Goal: Task Accomplishment & Management: Manage account settings

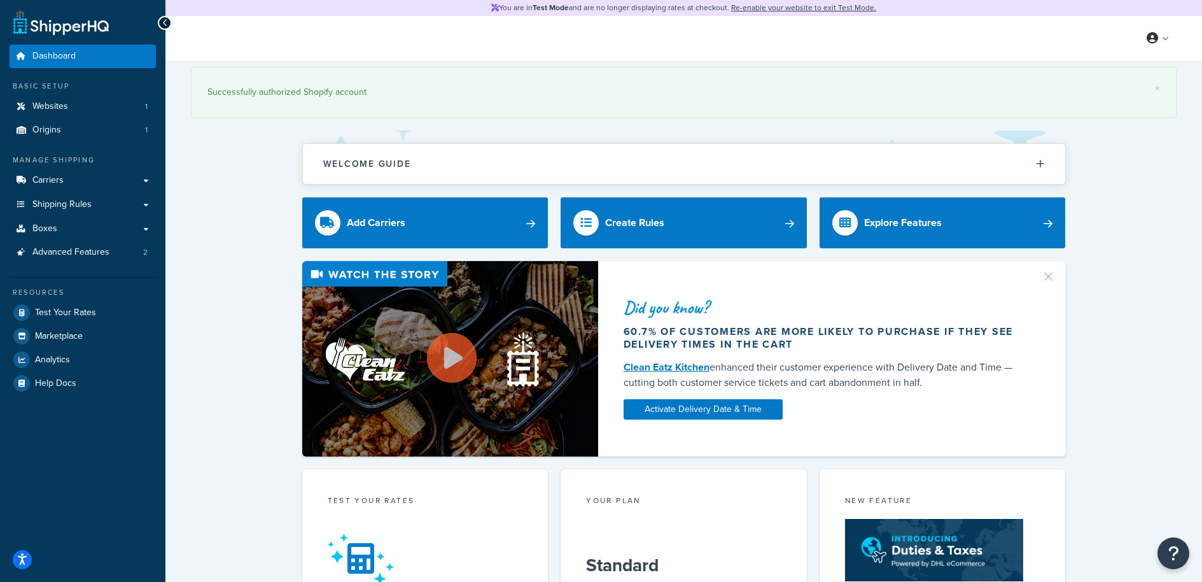
click at [1152, 248] on div "× Successfully authorized Shopify account Welcome Guide Recommendations Shipper…" at bounding box center [683, 570] width 1037 height 1020
click at [114, 212] on link "Shipping Rules" at bounding box center [83, 205] width 146 height 24
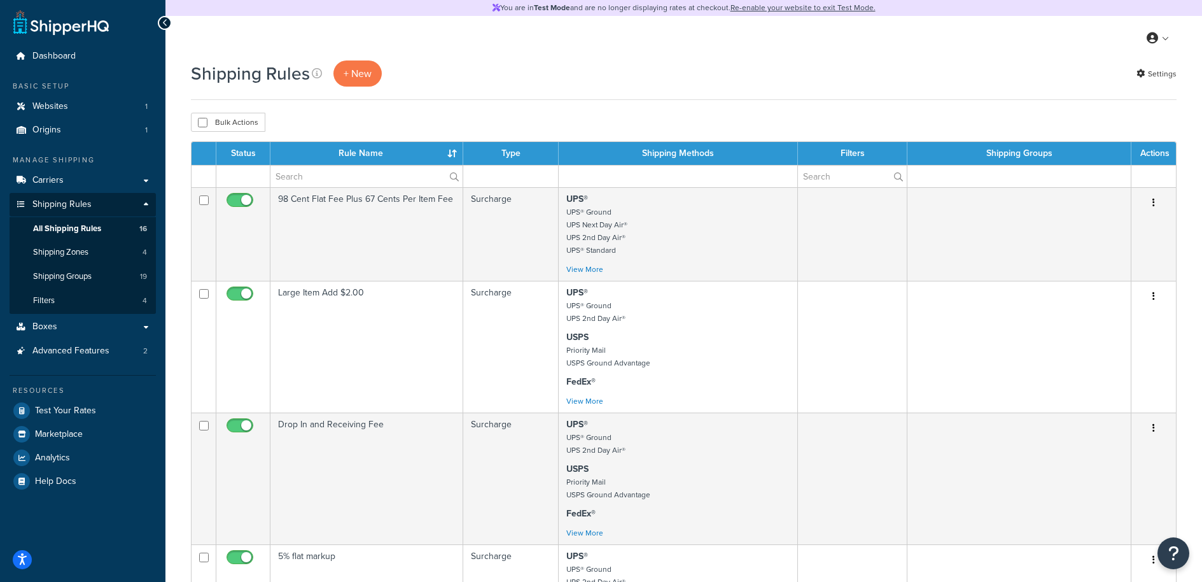
click at [799, 57] on div "My Profile Billing Global Settings Contact Us Logout" at bounding box center [683, 38] width 1037 height 45
click at [838, 95] on div "Shipping Rules + New Settings" at bounding box center [684, 79] width 986 height 39
click at [300, 175] on input "text" at bounding box center [366, 176] width 192 height 22
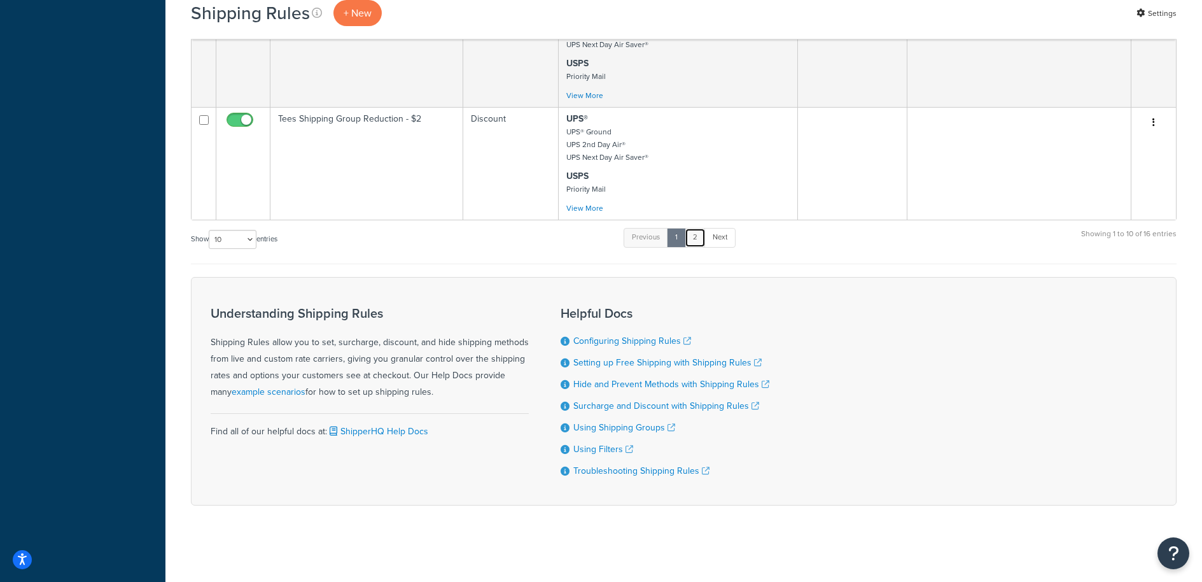
click at [691, 234] on link "2" at bounding box center [695, 237] width 21 height 19
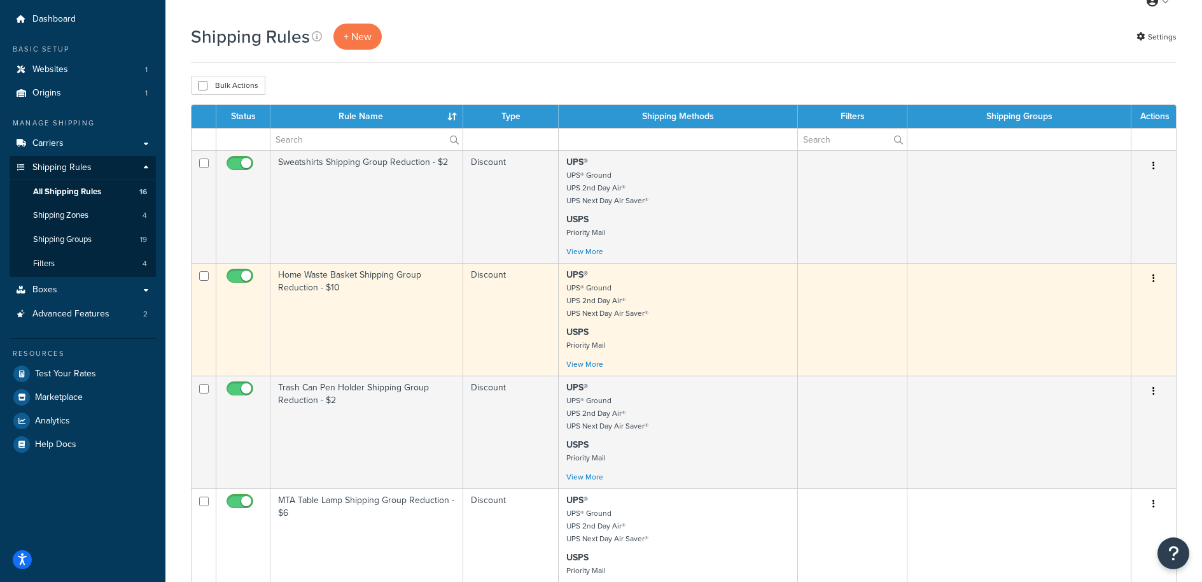
scroll to position [29, 0]
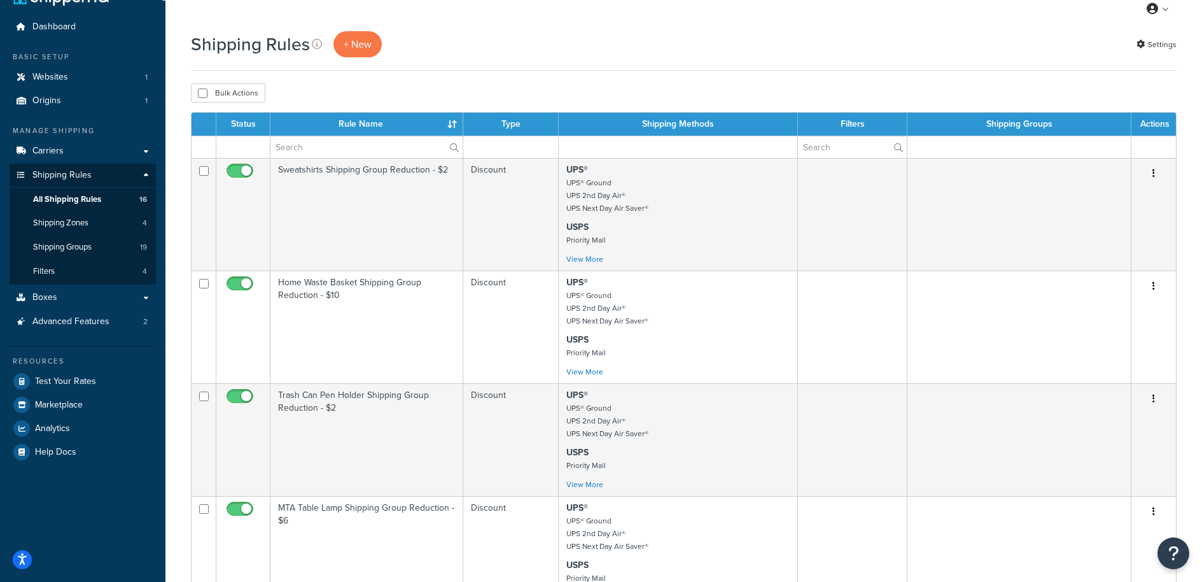
click at [577, 64] on div "Shipping Rules + New Settings" at bounding box center [684, 50] width 986 height 39
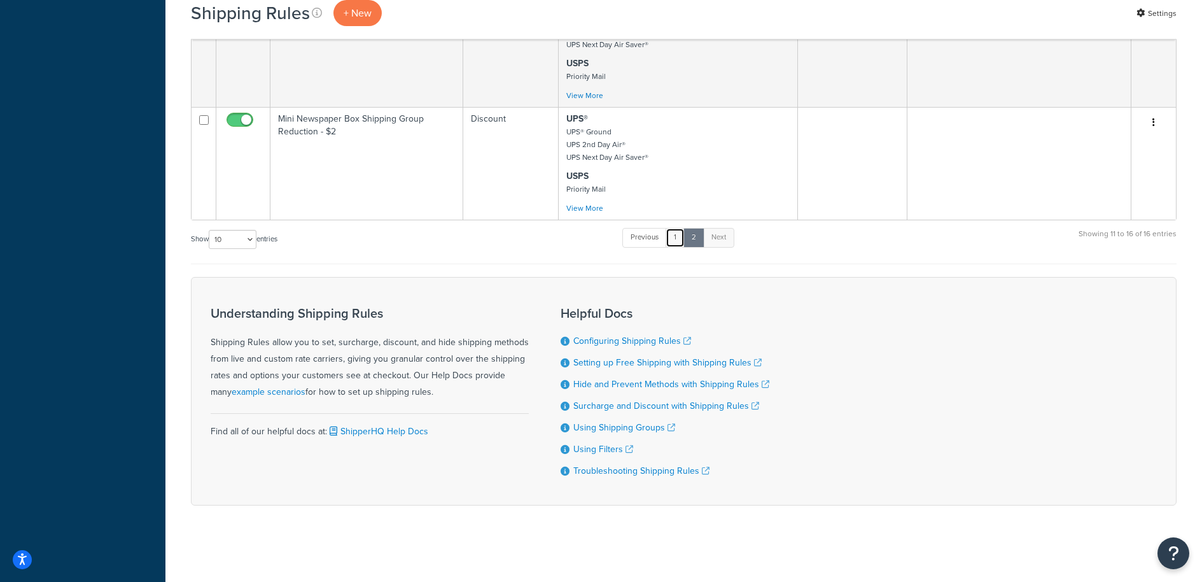
click at [675, 235] on link "1" at bounding box center [675, 237] width 19 height 19
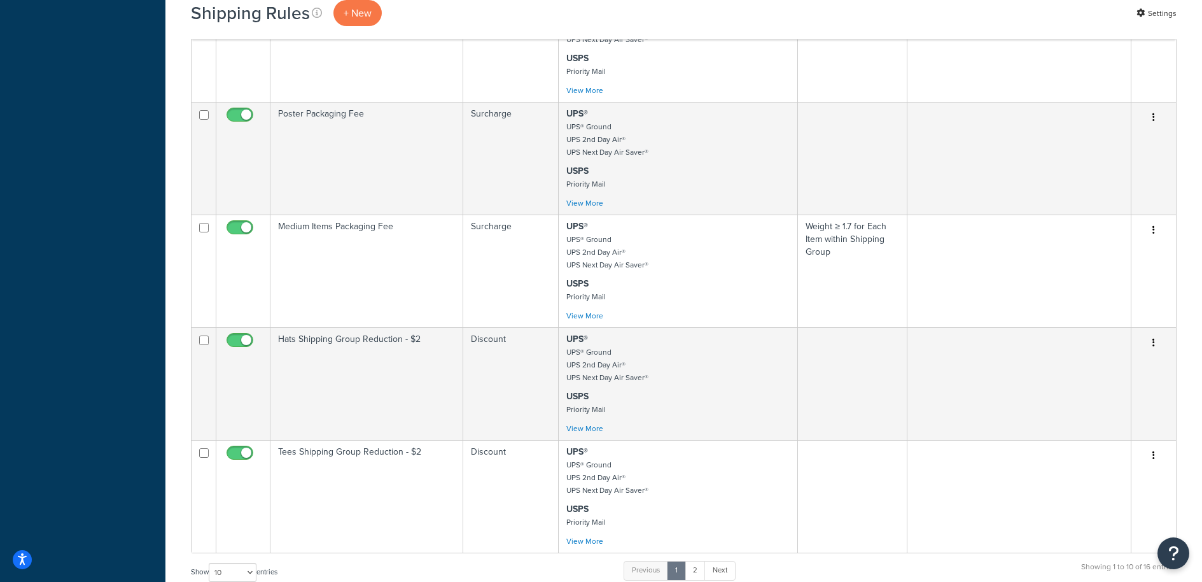
scroll to position [810, 0]
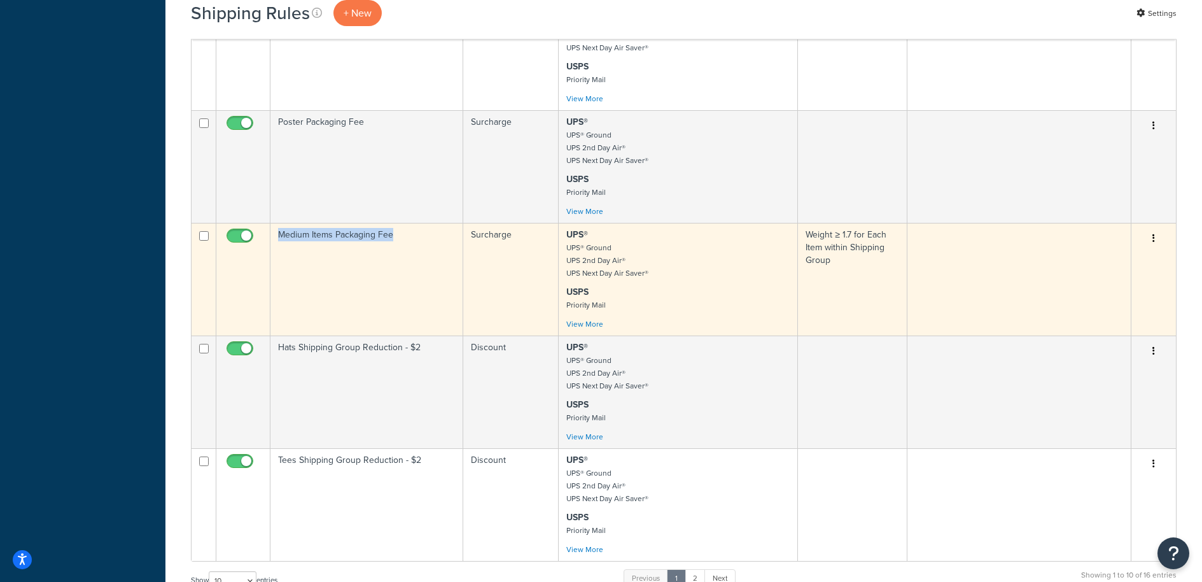
drag, startPoint x: 440, startPoint y: 240, endPoint x: 258, endPoint y: 232, distance: 182.8
click at [258, 232] on tr "Medium Items Packaging Fee Surcharge UPS® UPS® Ground UPS 2nd Day Air® UPS Next…" at bounding box center [684, 279] width 985 height 113
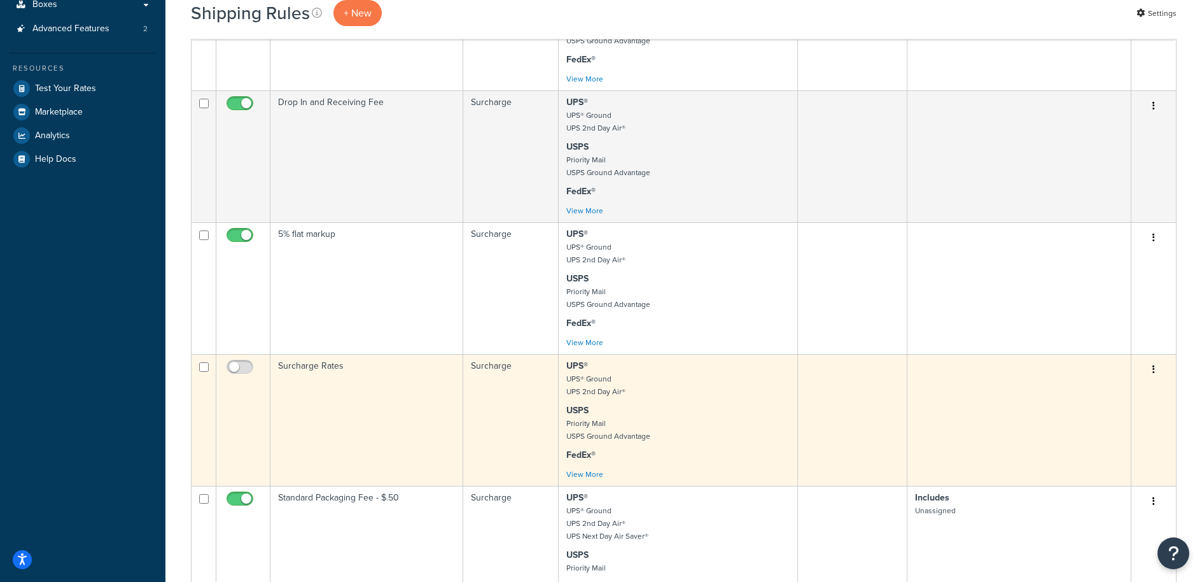
scroll to position [304, 0]
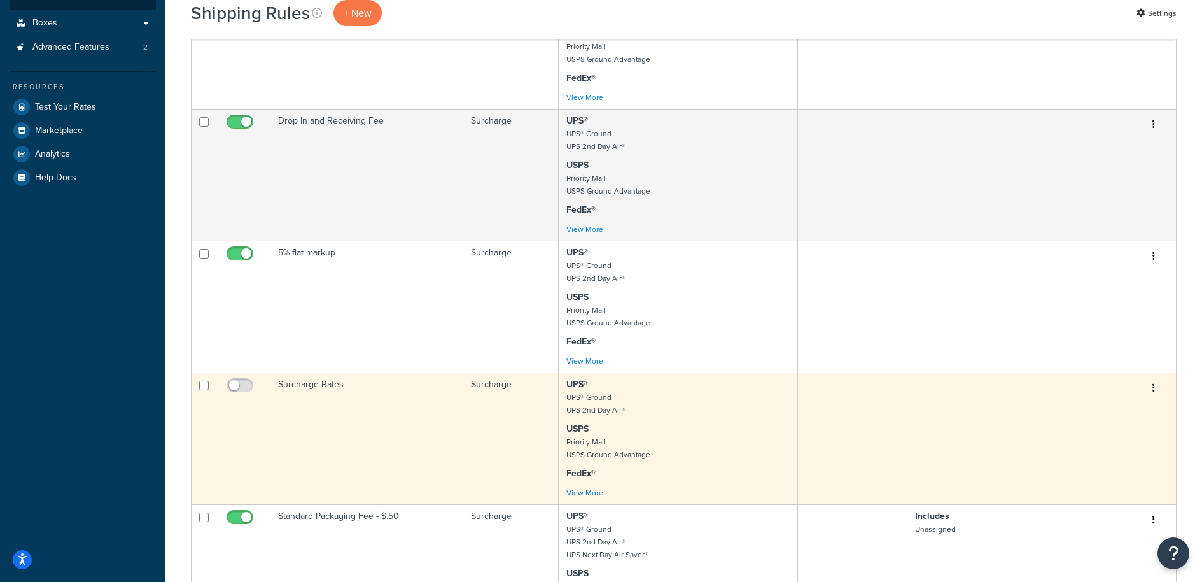
click at [1152, 390] on button "button" at bounding box center [1154, 388] width 18 height 20
click at [1104, 462] on link "Delete" at bounding box center [1112, 464] width 101 height 26
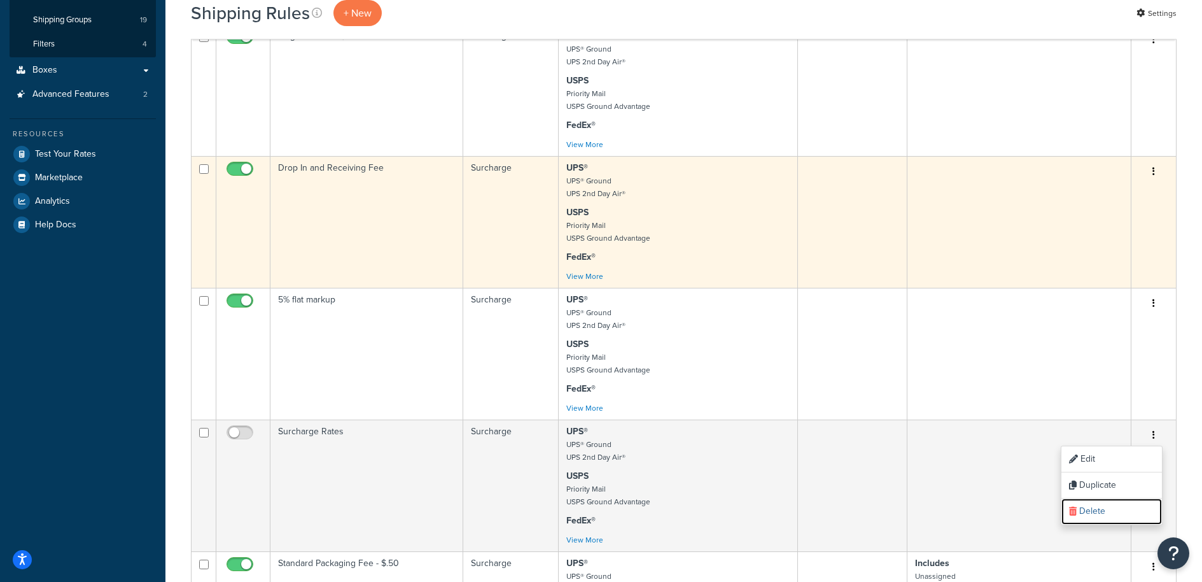
scroll to position [176, 0]
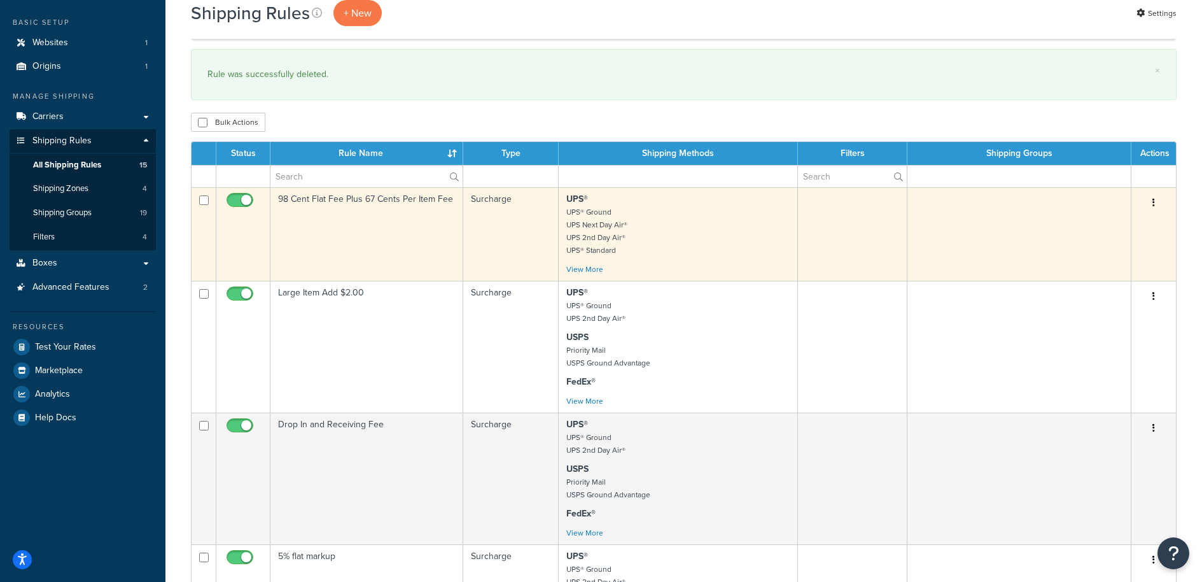
scroll to position [102, 0]
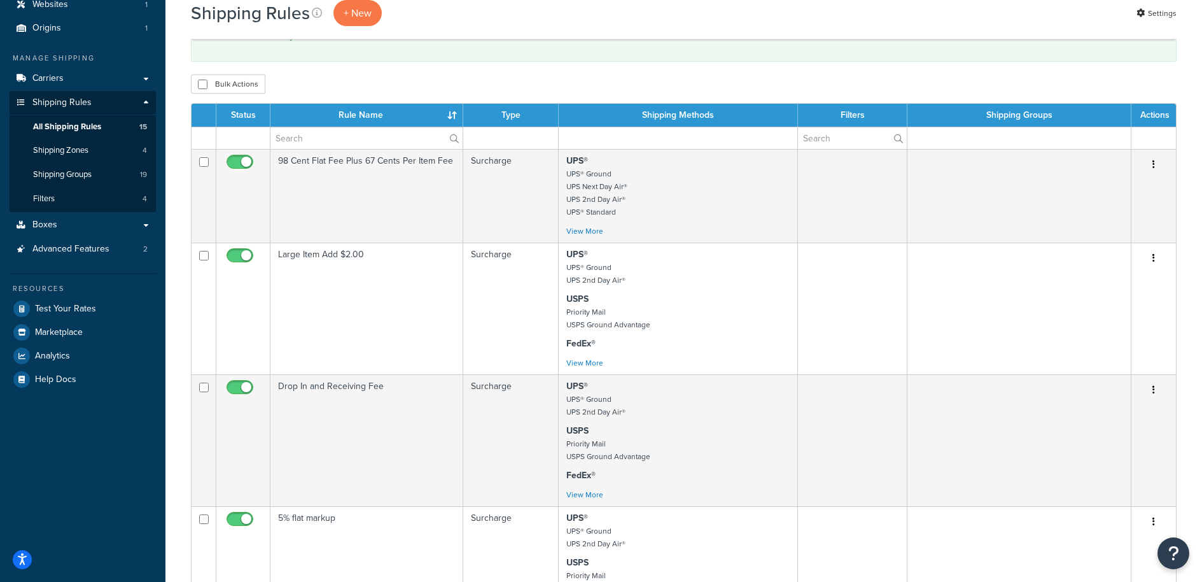
click at [355, 111] on th "Rule Name" at bounding box center [366, 115] width 193 height 23
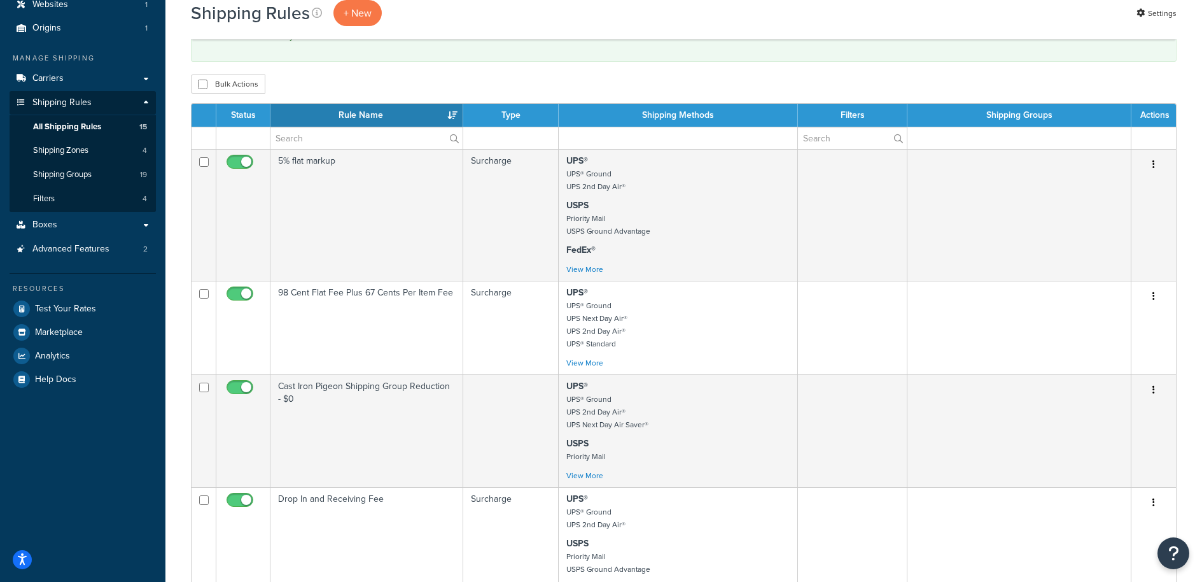
click at [387, 113] on th "Rule Name" at bounding box center [366, 115] width 193 height 23
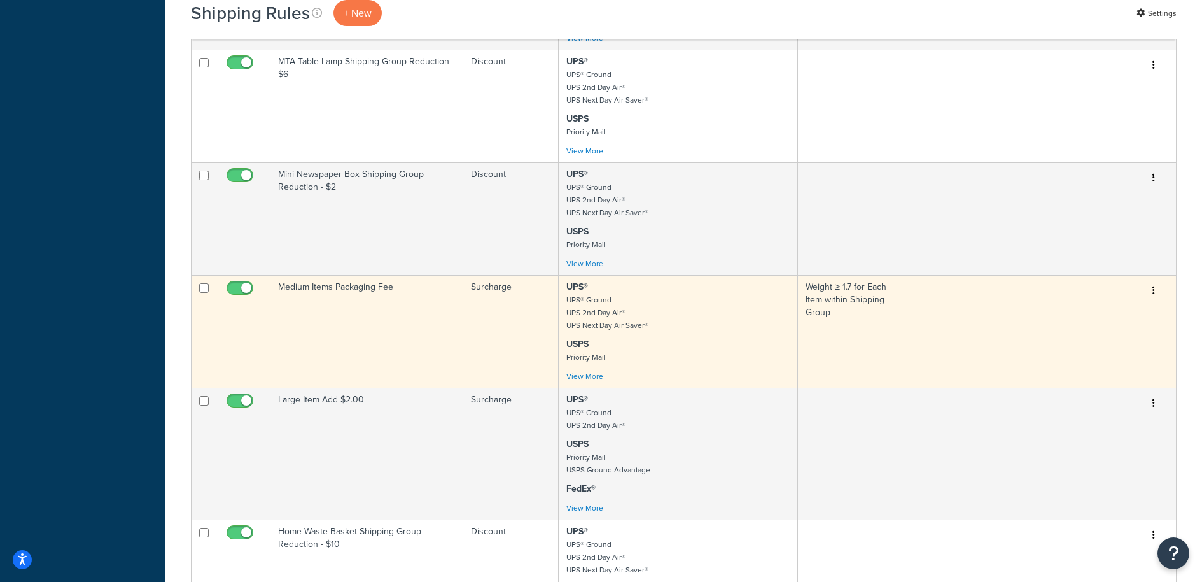
scroll to position [773, 0]
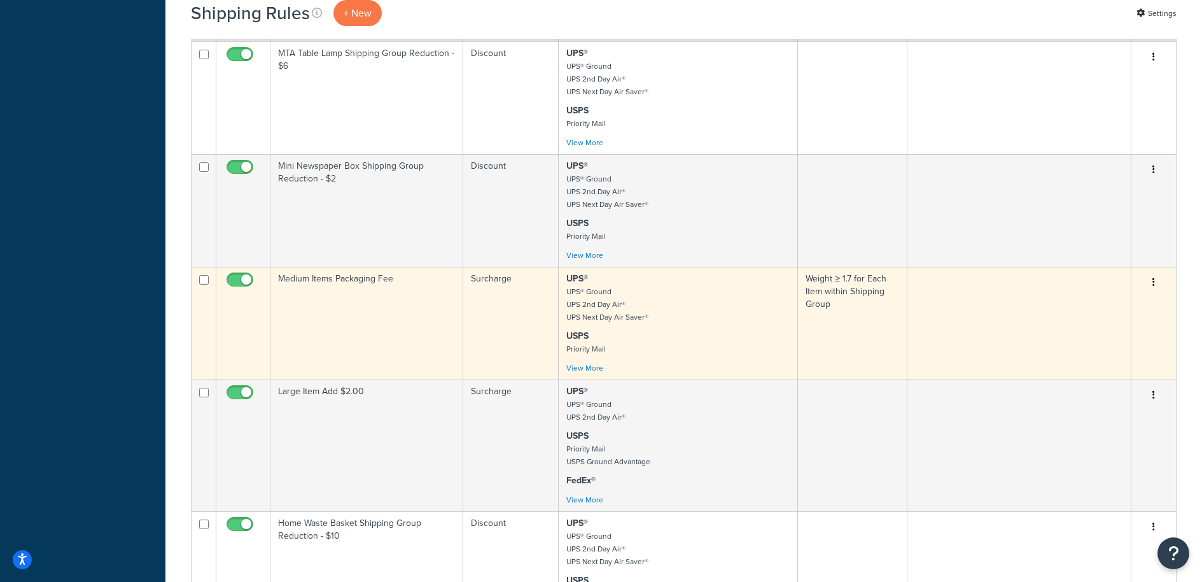
click at [1156, 283] on button "button" at bounding box center [1154, 282] width 18 height 20
click at [1105, 358] on link "Delete" at bounding box center [1112, 359] width 101 height 26
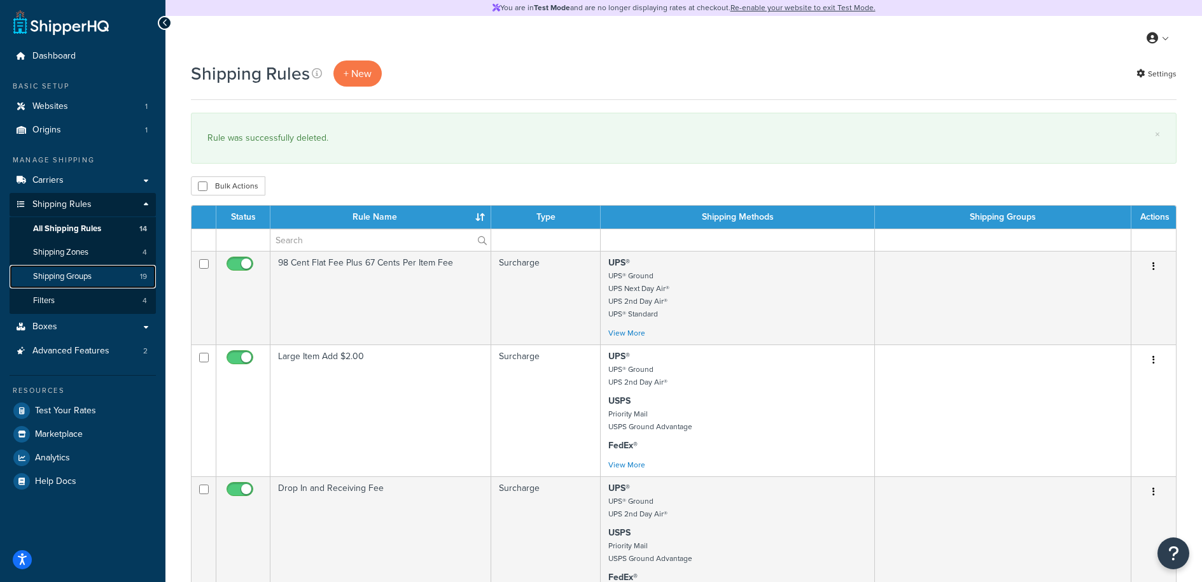
click at [68, 283] on link "Shipping Groups 19" at bounding box center [83, 277] width 146 height 24
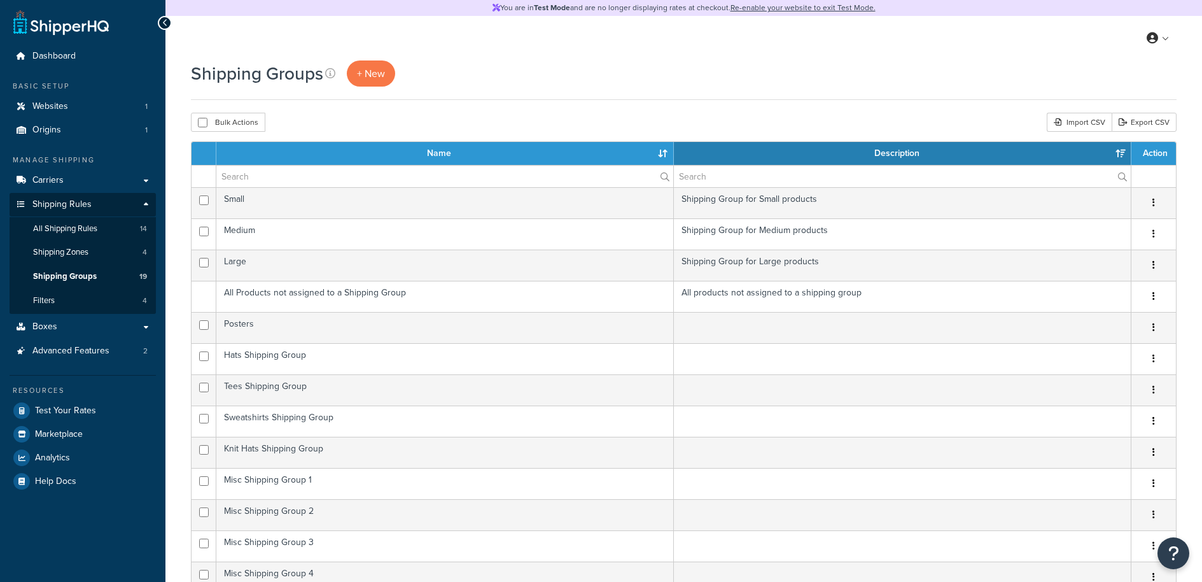
select select "15"
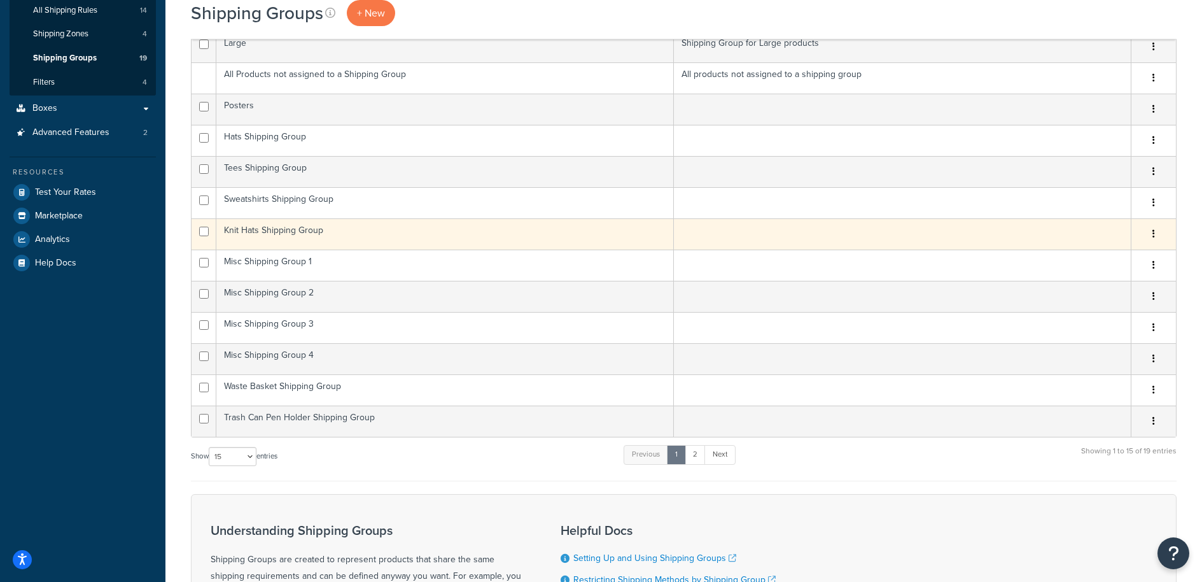
scroll to position [153, 0]
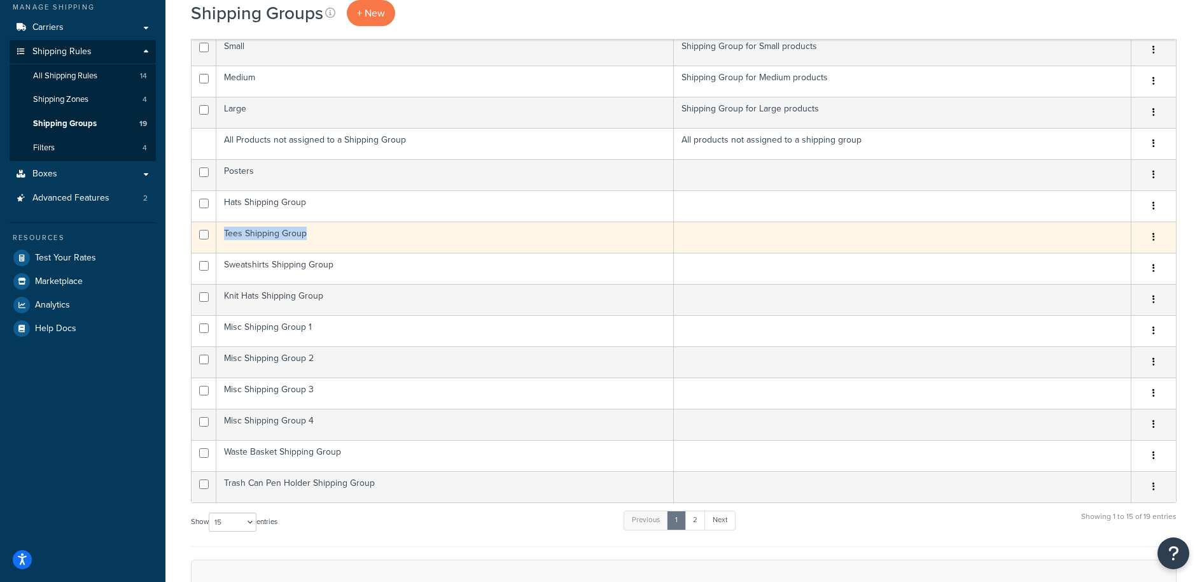
drag, startPoint x: 366, startPoint y: 200, endPoint x: 465, endPoint y: 249, distance: 110.7
click at [465, 249] on tbody "Small Shipping Group for Small products Edit Duplicate [GEOGRAPHIC_DATA] Medium…" at bounding box center [684, 268] width 985 height 468
click at [312, 235] on td "Tees Shipping Group" at bounding box center [445, 236] width 458 height 31
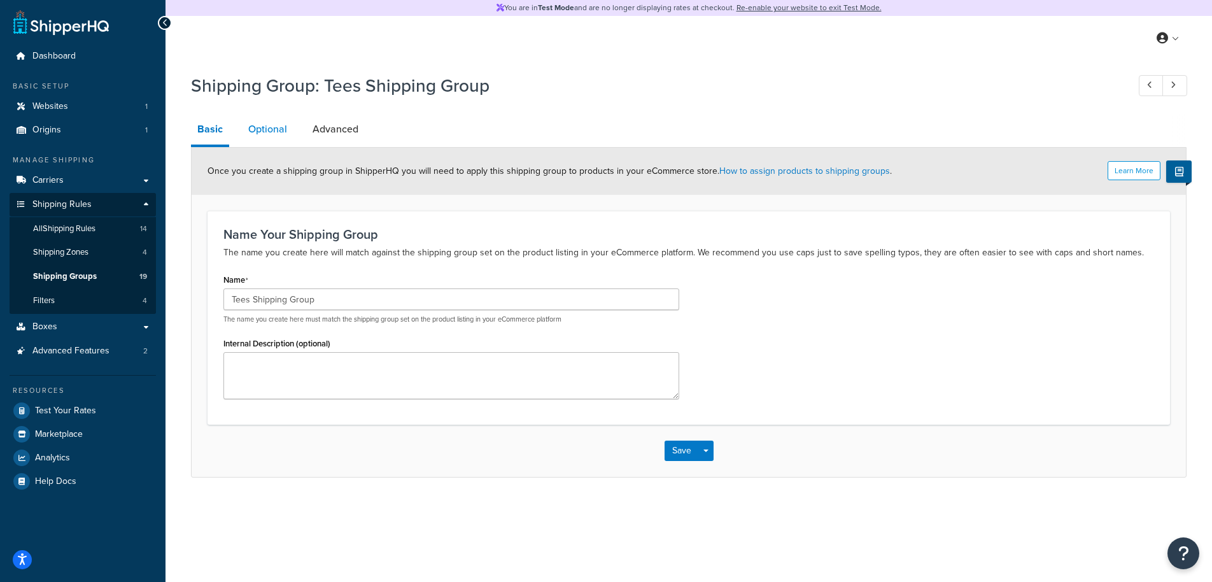
click at [260, 132] on link "Optional" at bounding box center [268, 129] width 52 height 31
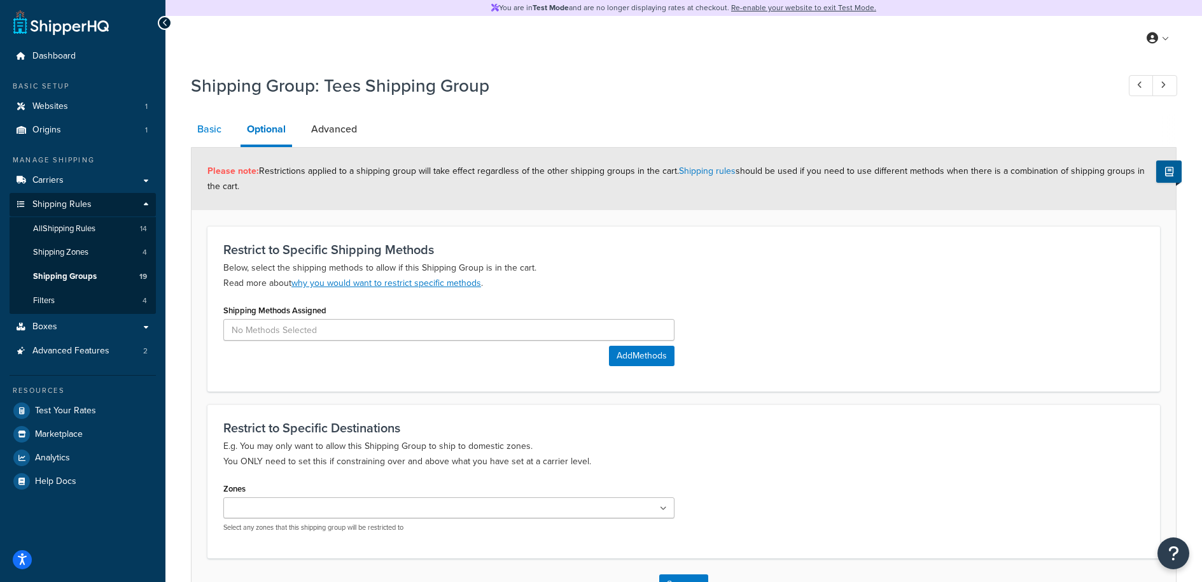
click at [205, 127] on link "Basic" at bounding box center [209, 129] width 37 height 31
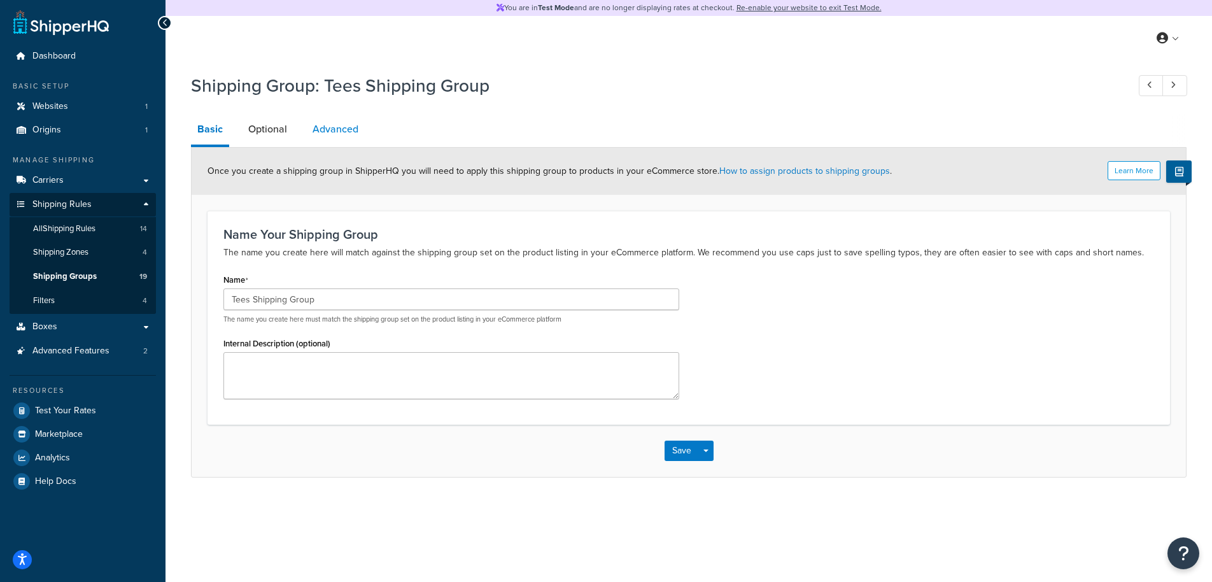
click at [354, 129] on link "Advanced" at bounding box center [335, 129] width 59 height 31
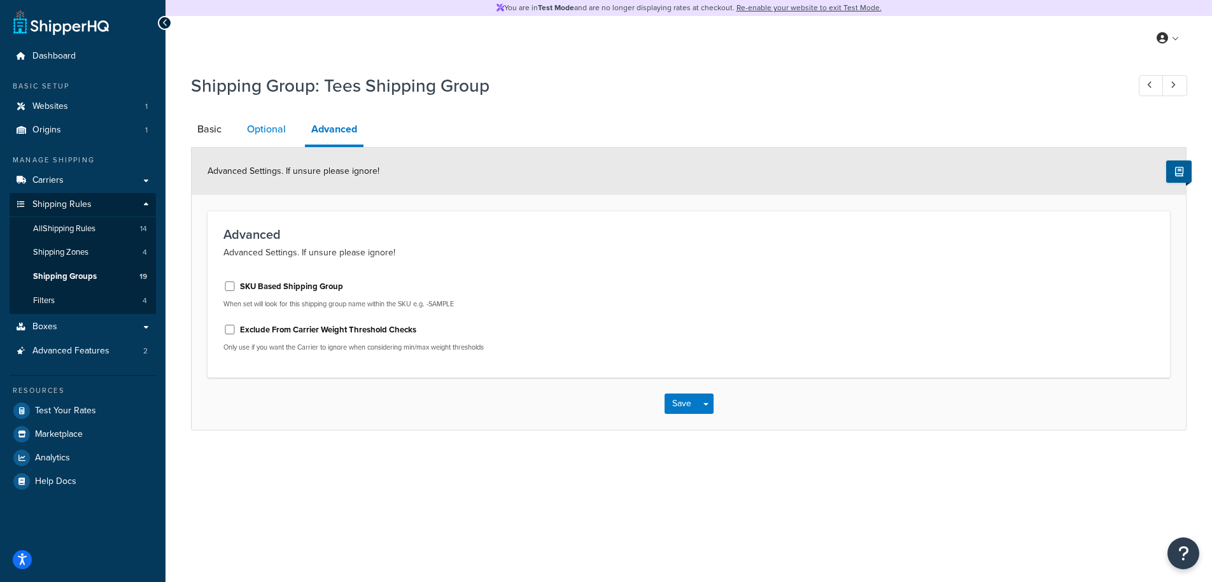
click at [264, 134] on link "Optional" at bounding box center [267, 129] width 52 height 31
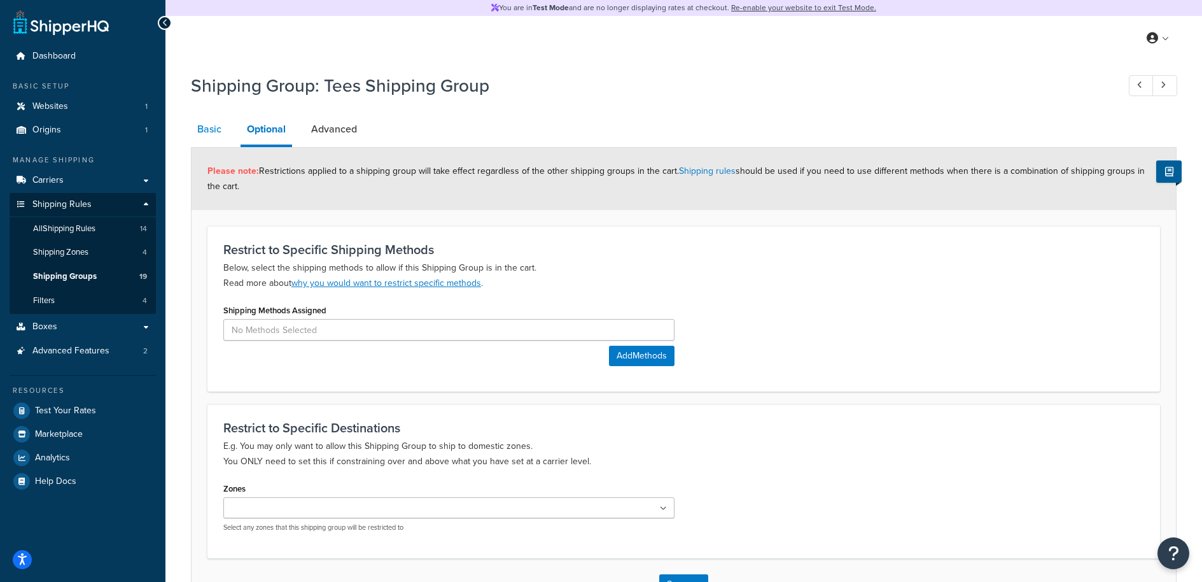
click at [198, 127] on link "Basic" at bounding box center [209, 129] width 37 height 31
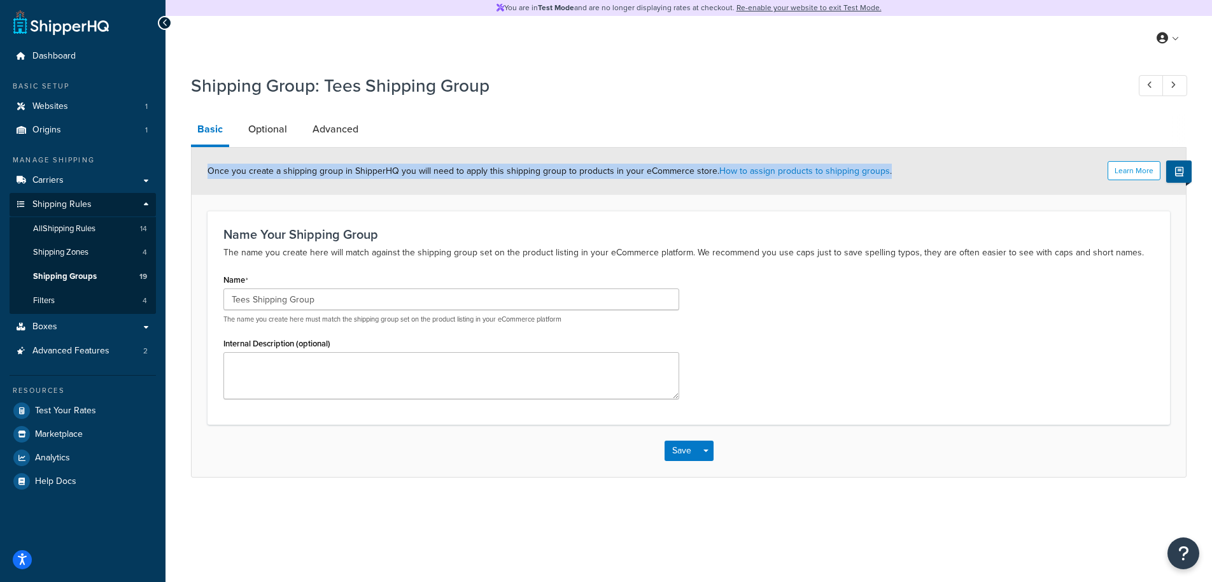
drag, startPoint x: 321, startPoint y: 164, endPoint x: 505, endPoint y: 185, distance: 185.2
click at [505, 185] on div "Learn More Once you create a shipping group in ShipperHQ you will need to apply…" at bounding box center [689, 171] width 994 height 47
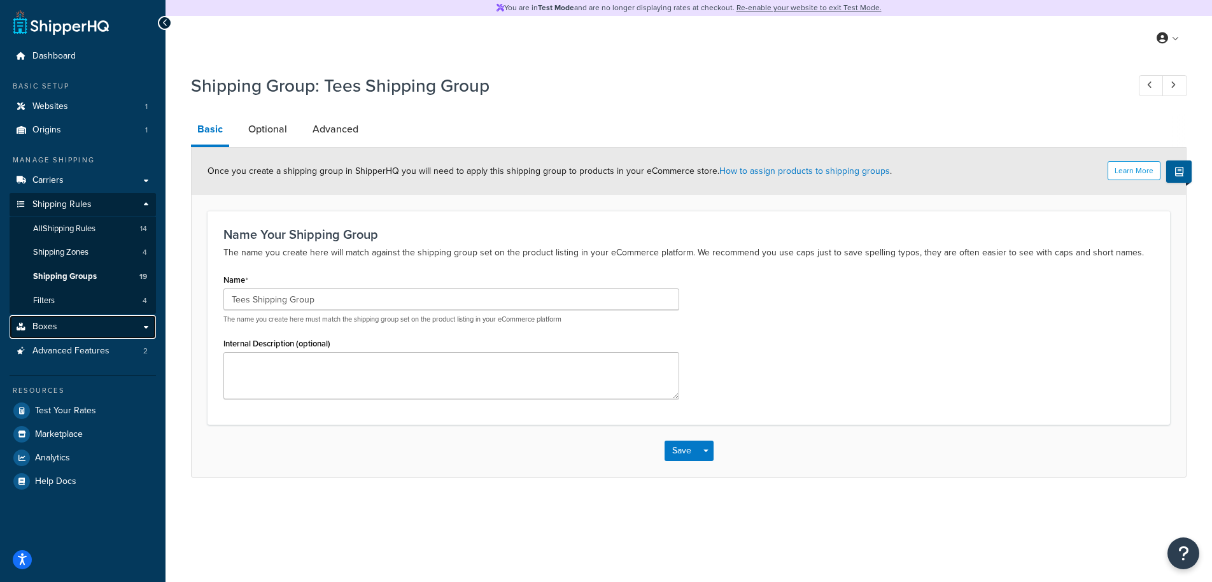
click at [76, 328] on link "Boxes" at bounding box center [83, 327] width 146 height 24
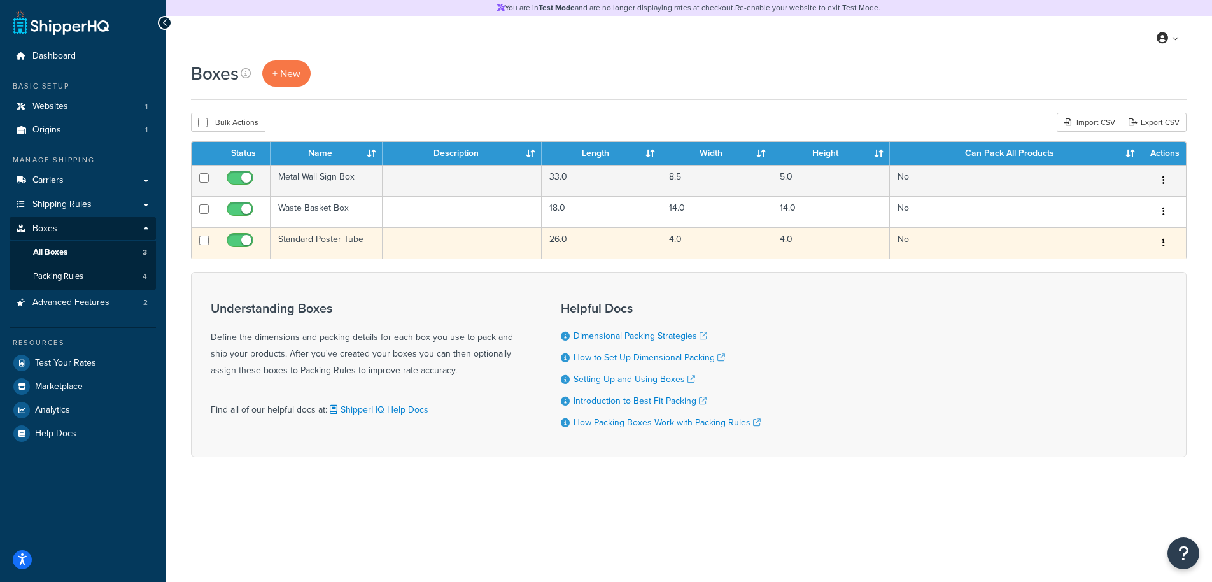
click at [328, 250] on td "Standard Poster Tube" at bounding box center [326, 242] width 112 height 31
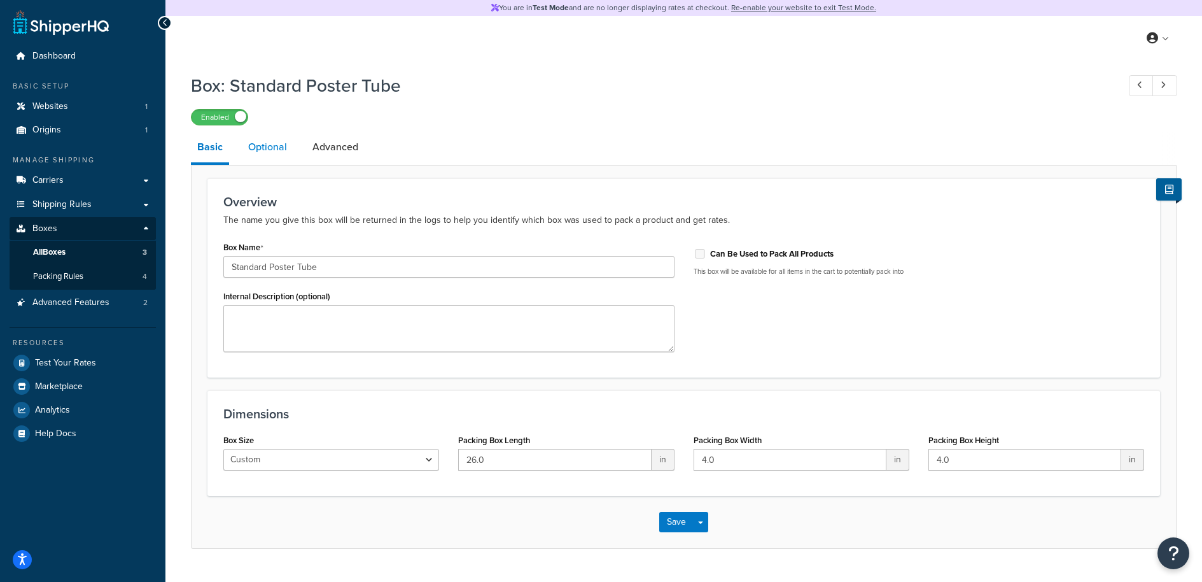
click at [262, 139] on link "Optional" at bounding box center [268, 147] width 52 height 31
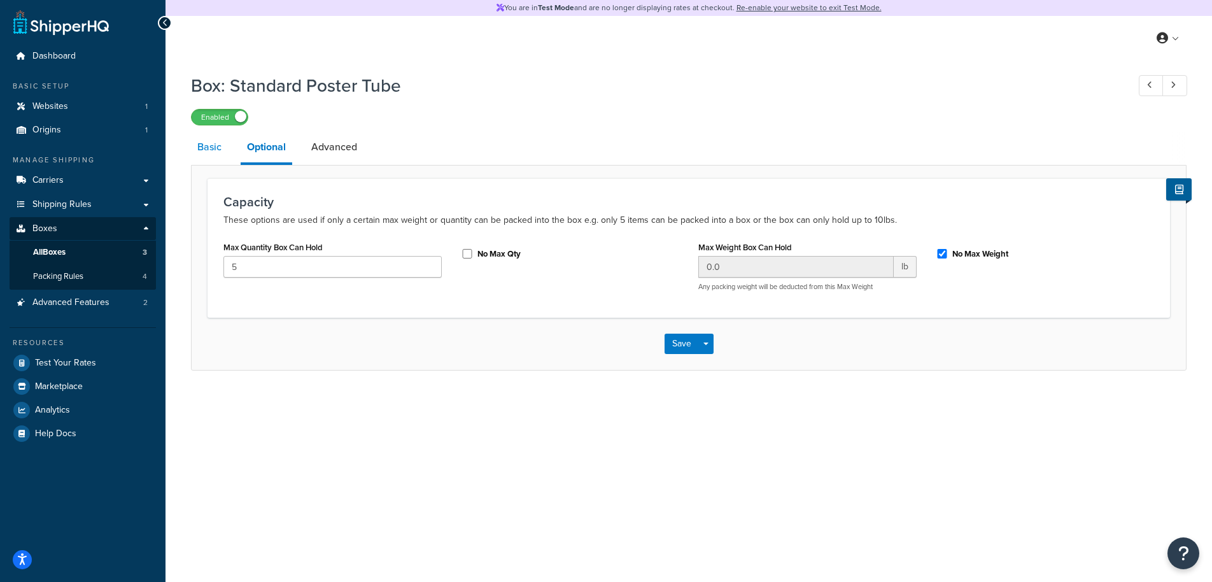
click at [204, 150] on link "Basic" at bounding box center [209, 147] width 37 height 31
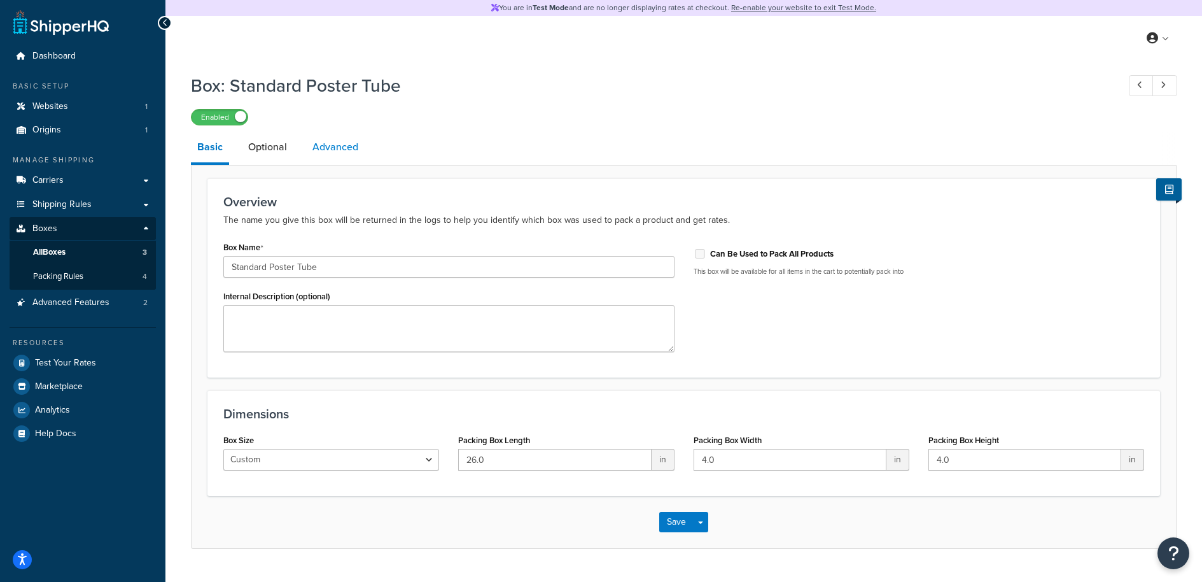
click at [320, 152] on link "Advanced" at bounding box center [335, 147] width 59 height 31
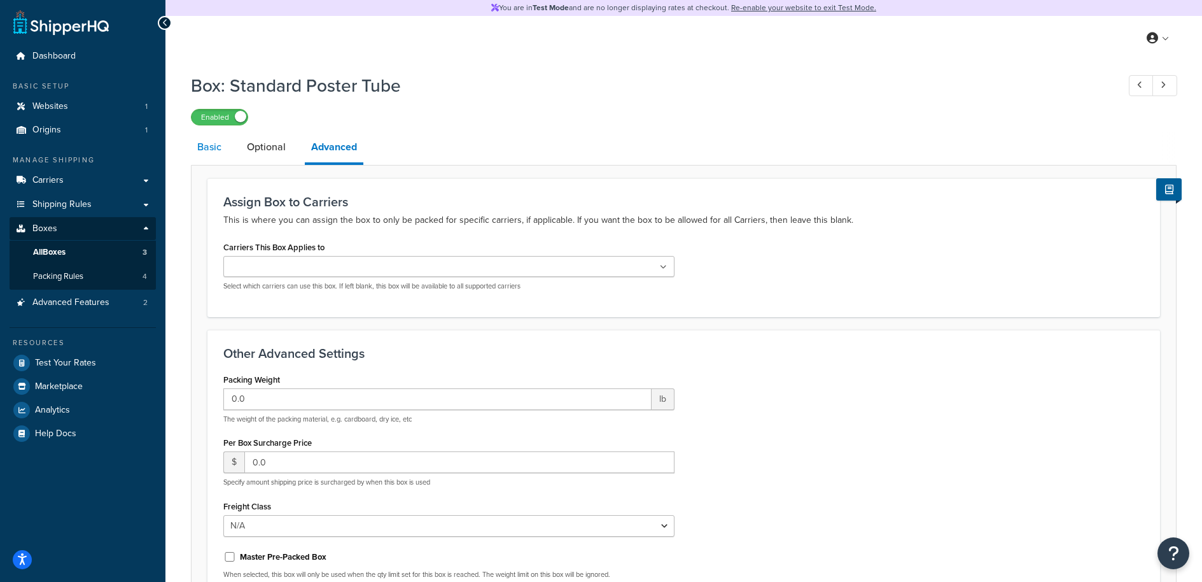
click at [199, 154] on link "Basic" at bounding box center [209, 147] width 37 height 31
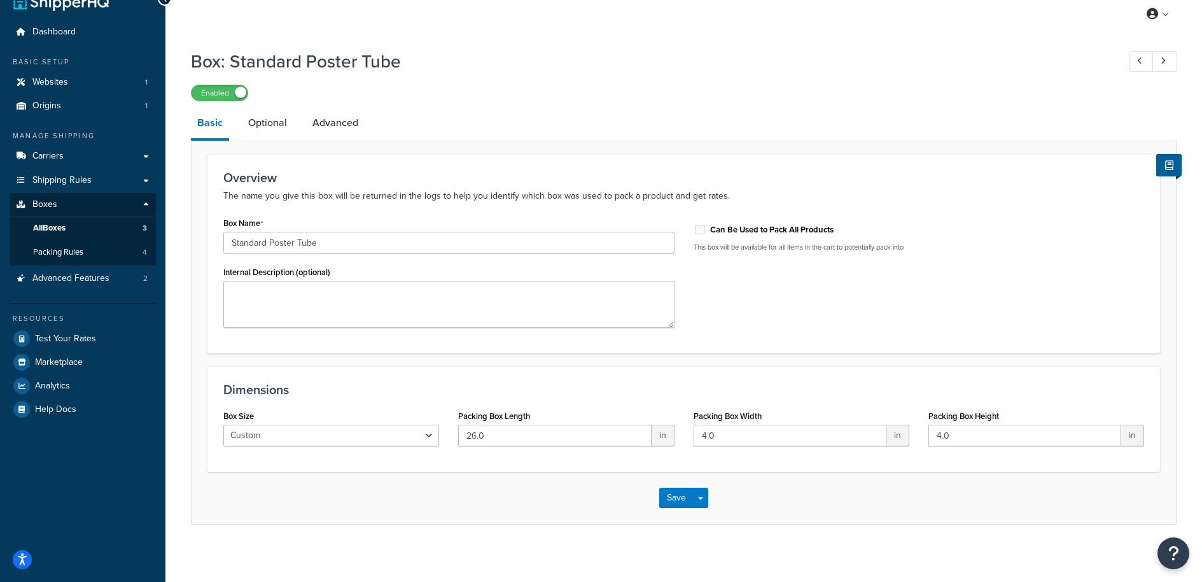
scroll to position [31, 0]
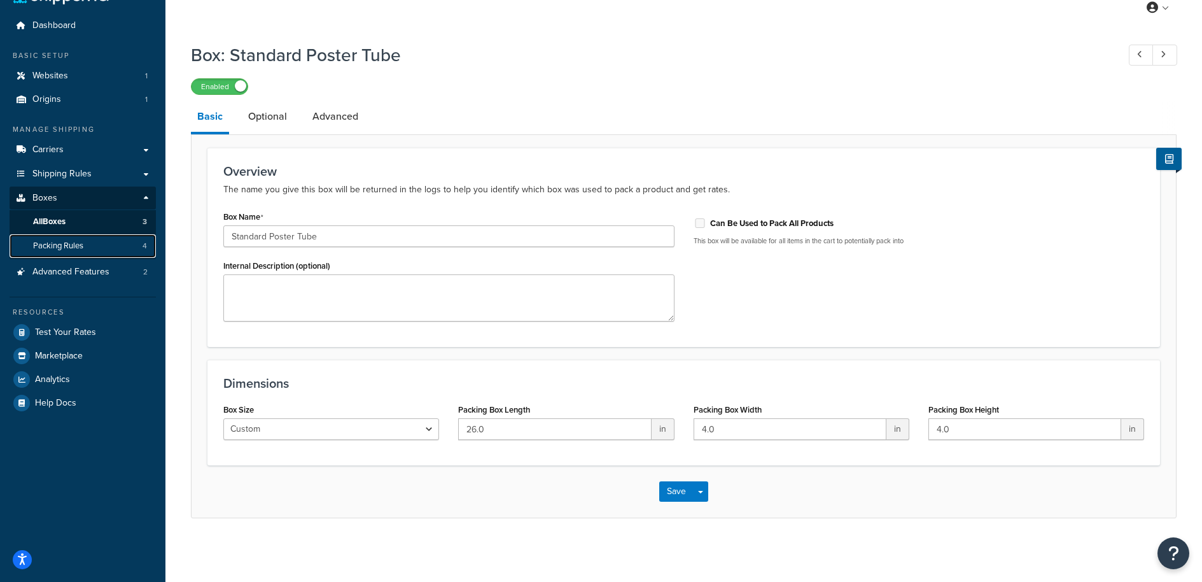
click at [92, 244] on link "Packing Rules 4" at bounding box center [83, 246] width 146 height 24
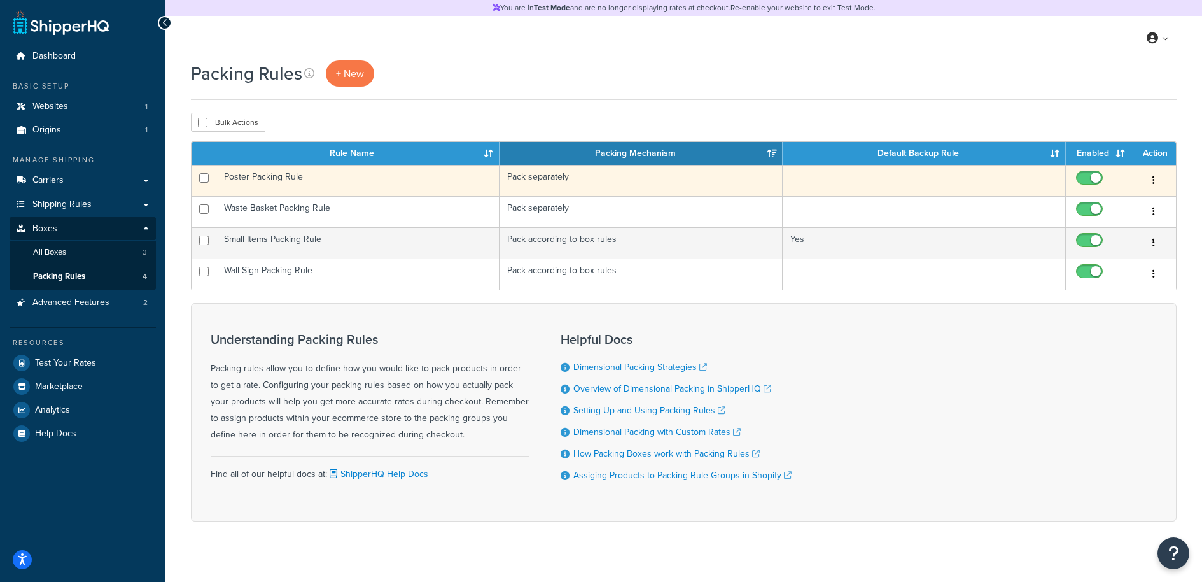
click at [285, 178] on td "Poster Packing Rule" at bounding box center [357, 180] width 283 height 31
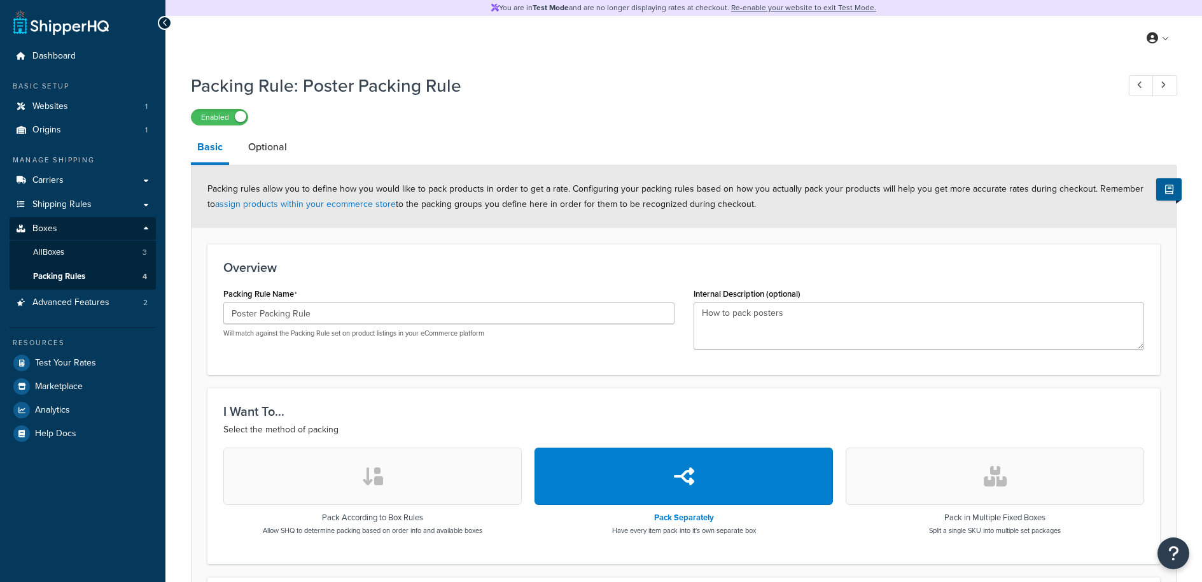
select select "742907"
click at [247, 146] on link "Optional" at bounding box center [268, 147] width 52 height 31
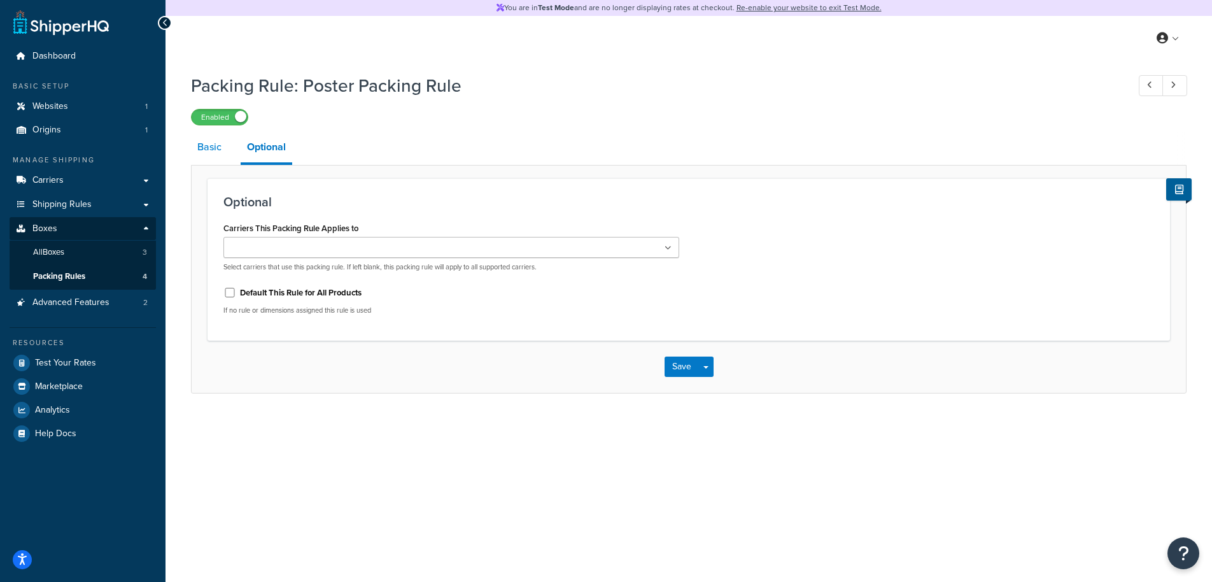
click at [207, 160] on link "Basic" at bounding box center [209, 147] width 37 height 31
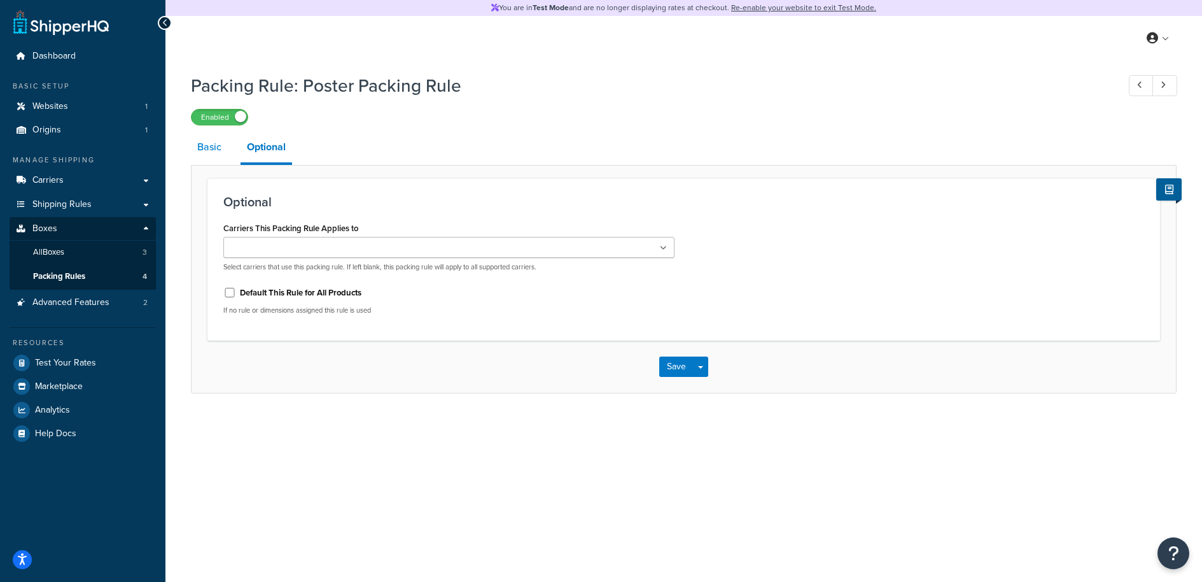
select select "742907"
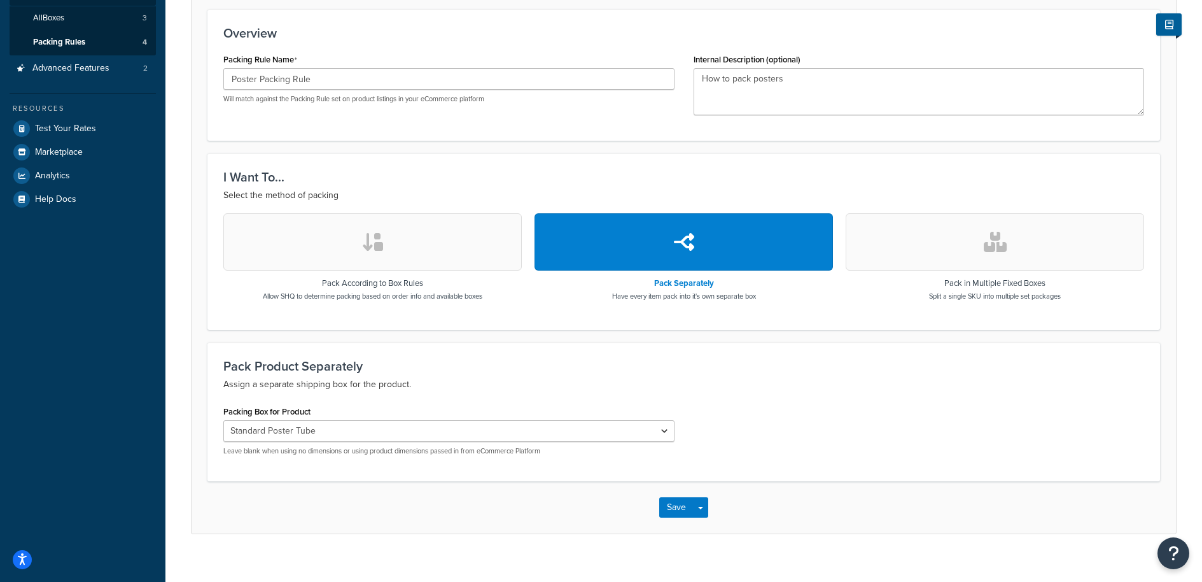
scroll to position [123, 0]
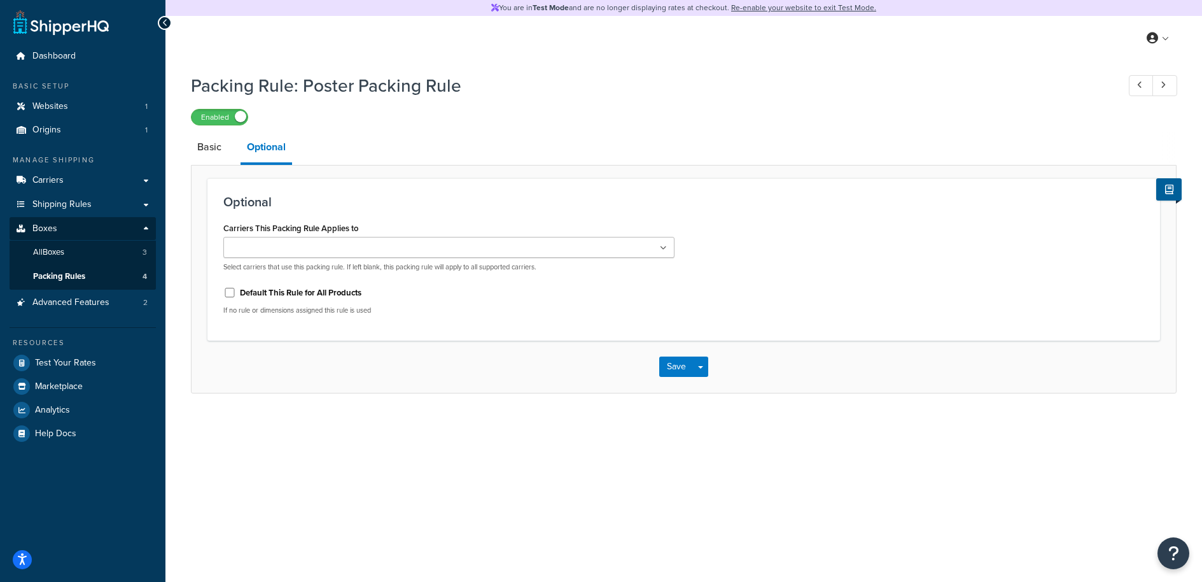
select select "742907"
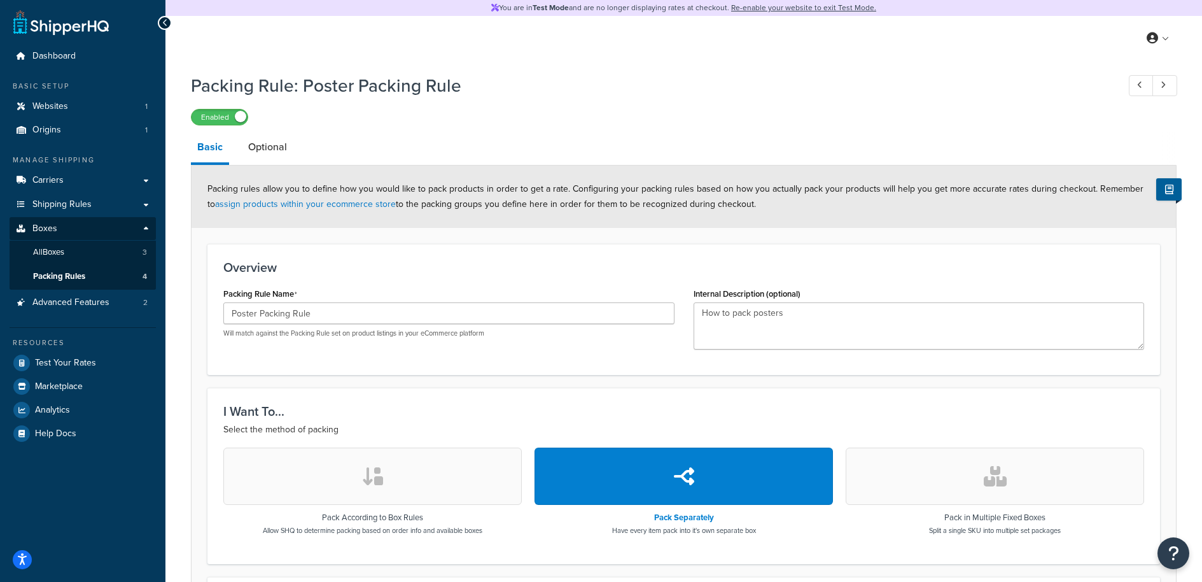
click at [664, 129] on div "Packing Rule: Poster Packing Rule Enabled Basic Optional Packing rules allow yo…" at bounding box center [684, 417] width 986 height 701
click at [99, 130] on link "Origins 1" at bounding box center [83, 130] width 146 height 24
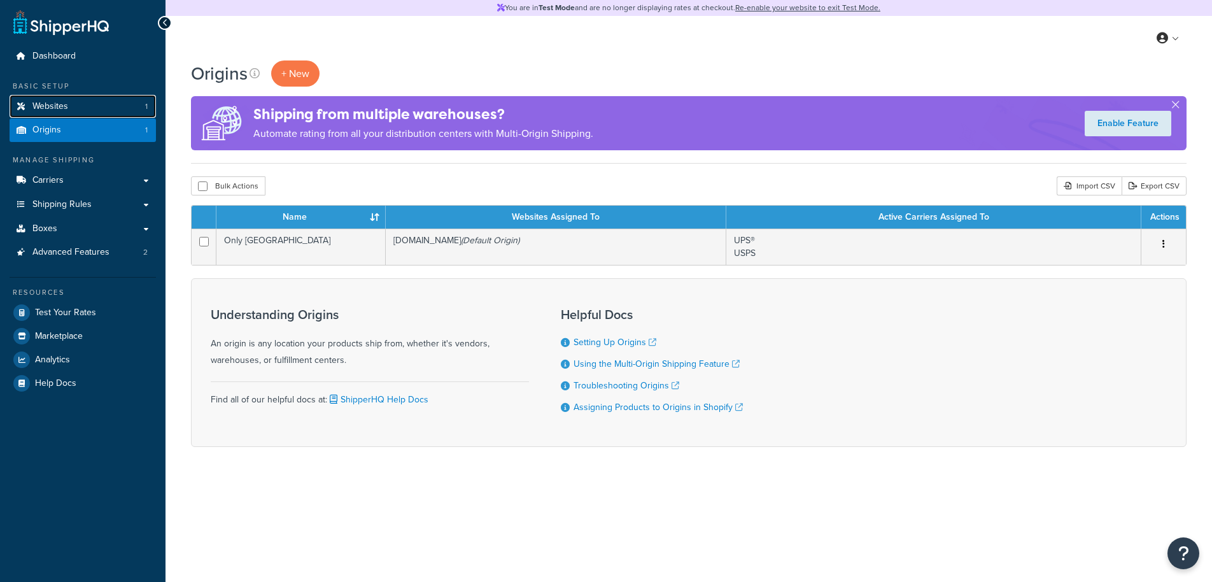
click at [96, 113] on link "Websites 1" at bounding box center [83, 107] width 146 height 24
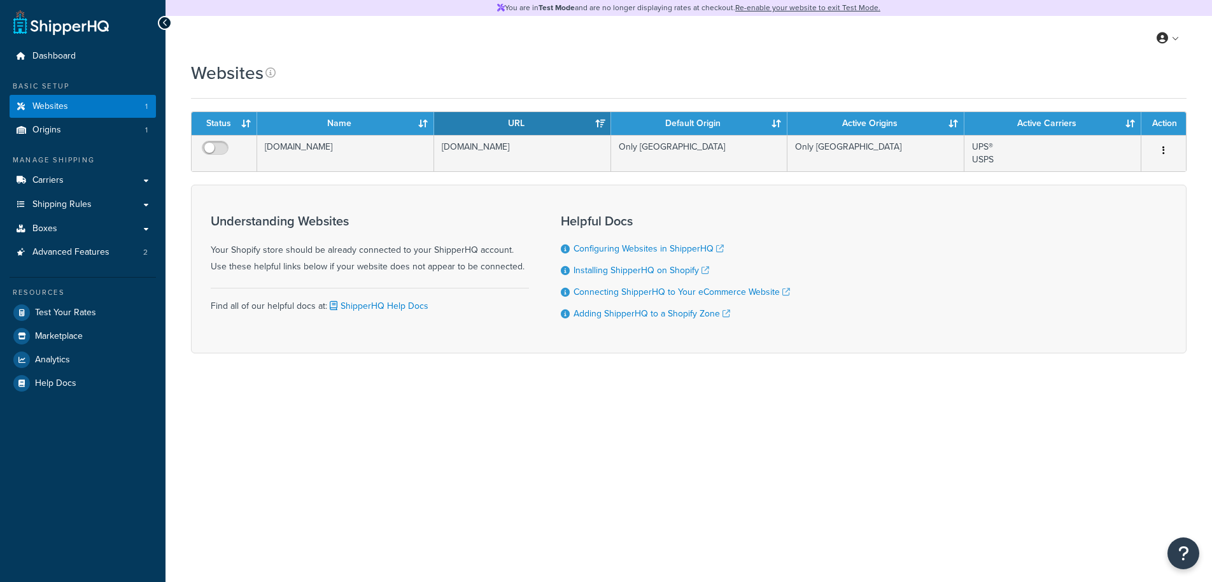
drag, startPoint x: 0, startPoint y: 0, endPoint x: 936, endPoint y: 548, distance: 1084.2
click at [936, 548] on div "You are in Test Mode and are no longer displaying rates at checkout. Re-enable …" at bounding box center [688, 291] width 1046 height 582
click at [662, 459] on div "You are in Test Mode and are no longer displaying rates at checkout. Re-enable …" at bounding box center [688, 291] width 1046 height 582
click at [141, 179] on link "Carriers" at bounding box center [83, 181] width 146 height 24
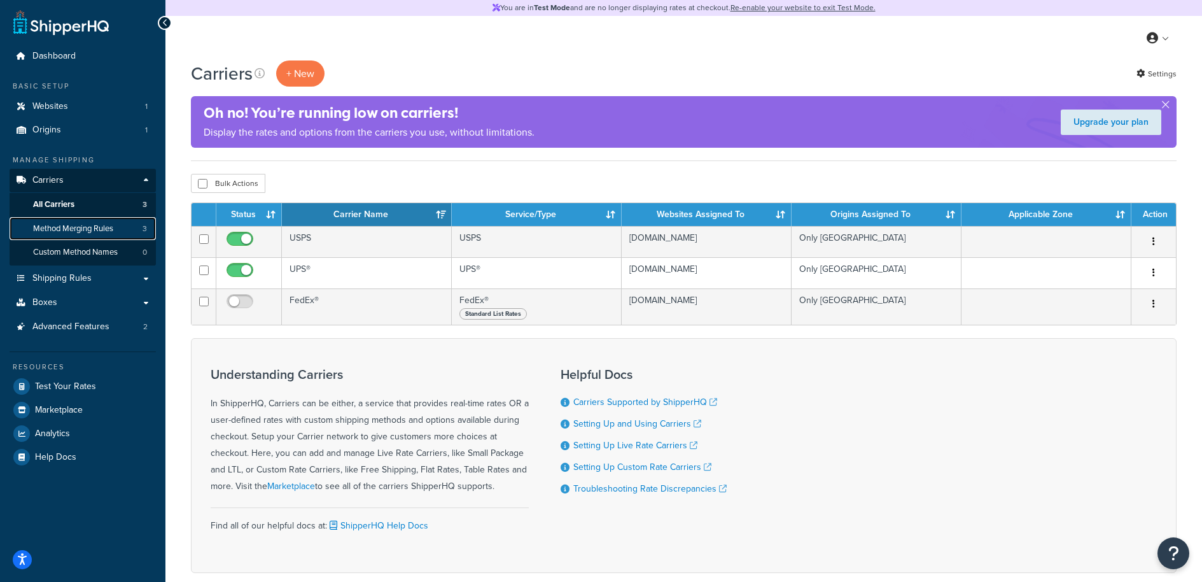
click at [81, 235] on link "Method Merging Rules 3" at bounding box center [83, 229] width 146 height 24
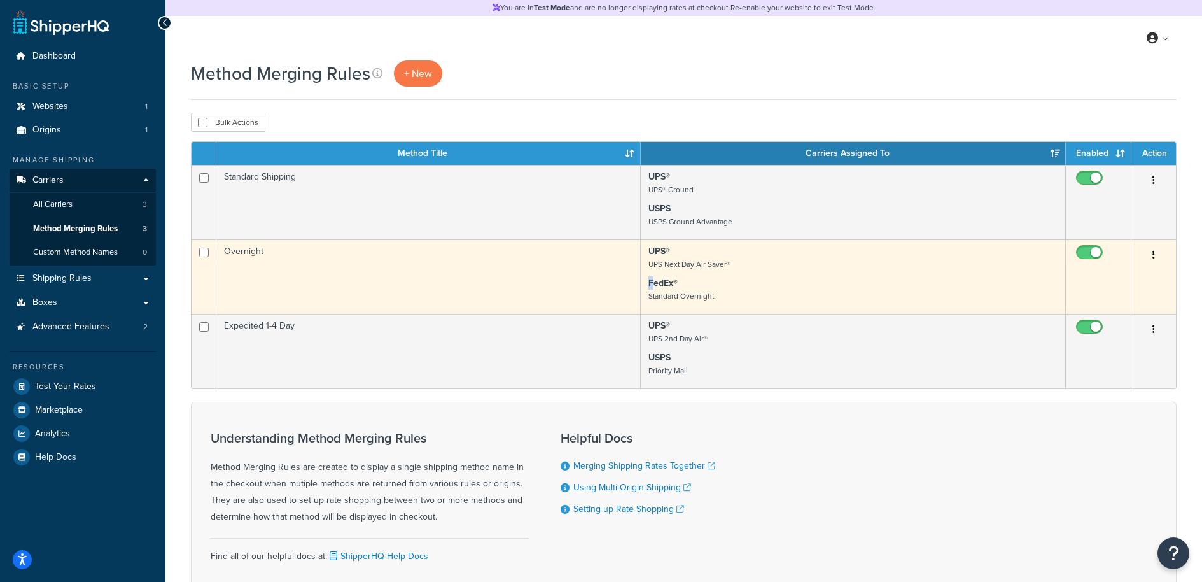
drag, startPoint x: 740, startPoint y: 267, endPoint x: 654, endPoint y: 277, distance: 86.0
click at [654, 277] on td "UPS® UPS Next Day Air Saver® FedEx® Standard Overnight" at bounding box center [853, 276] width 425 height 74
click at [1161, 256] on button "button" at bounding box center [1154, 255] width 18 height 20
click at [1116, 332] on link "Delete" at bounding box center [1102, 332] width 101 height 26
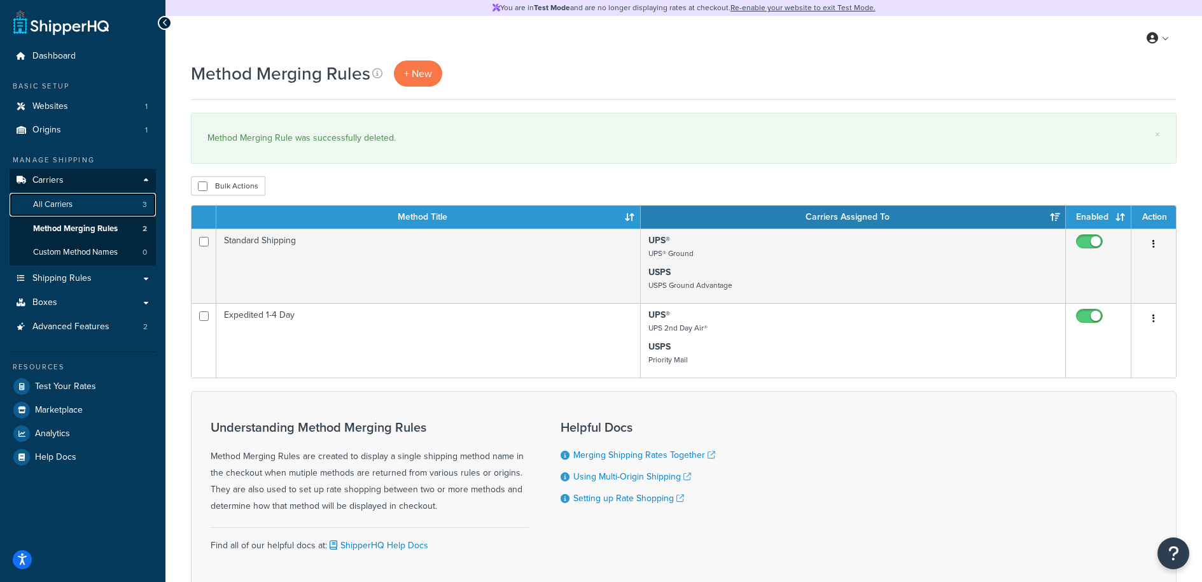
click at [65, 203] on span "All Carriers" at bounding box center [52, 204] width 39 height 11
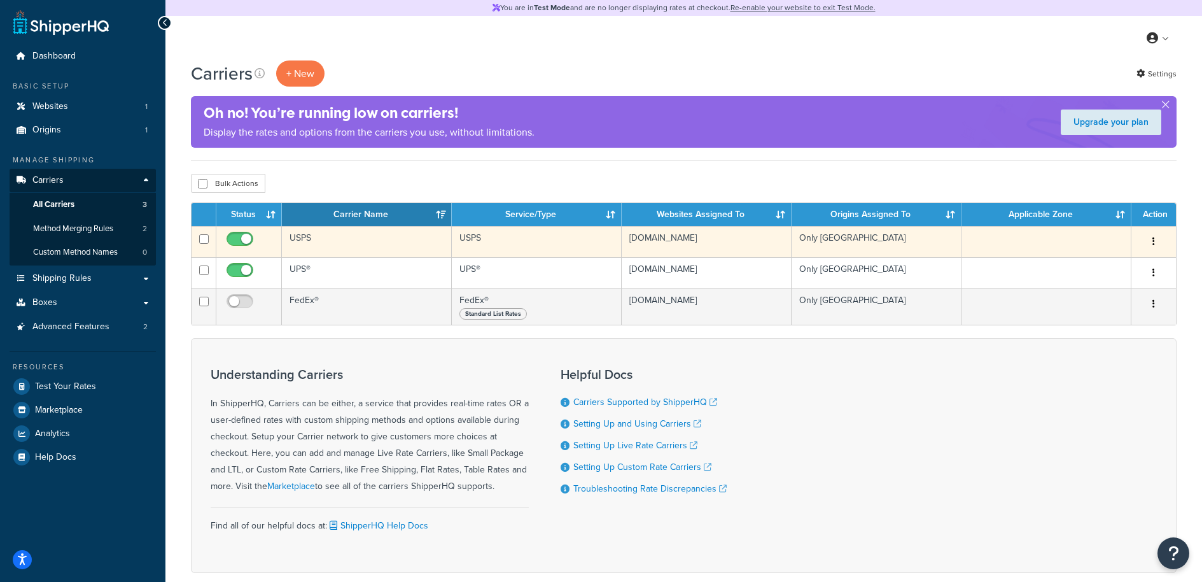
click at [308, 243] on td "USPS" at bounding box center [367, 241] width 170 height 31
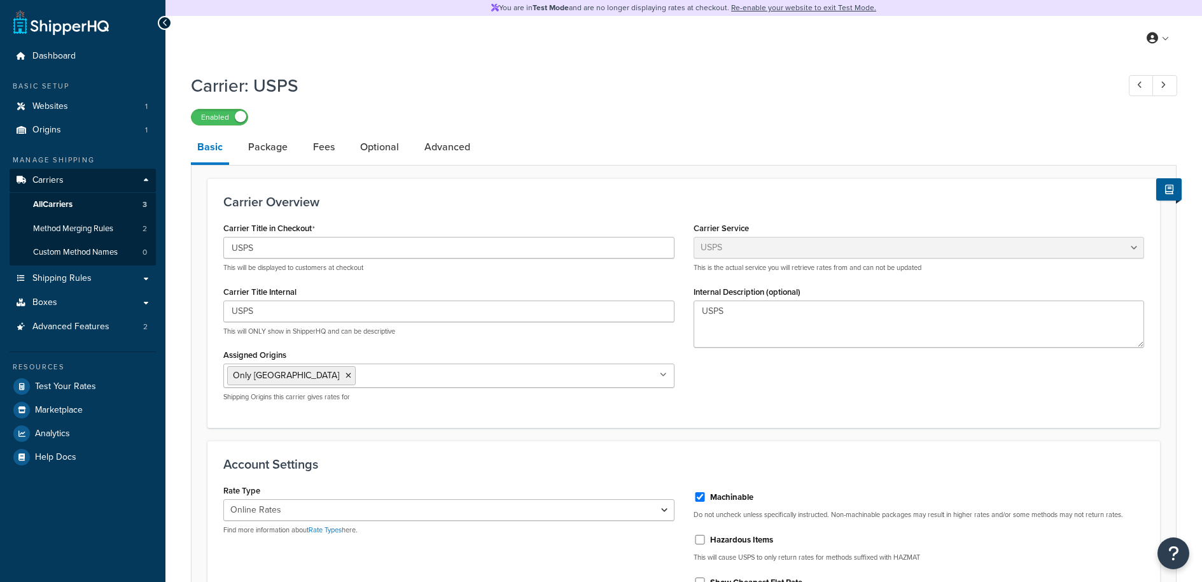
select select "usps"
select select "ONLINE"
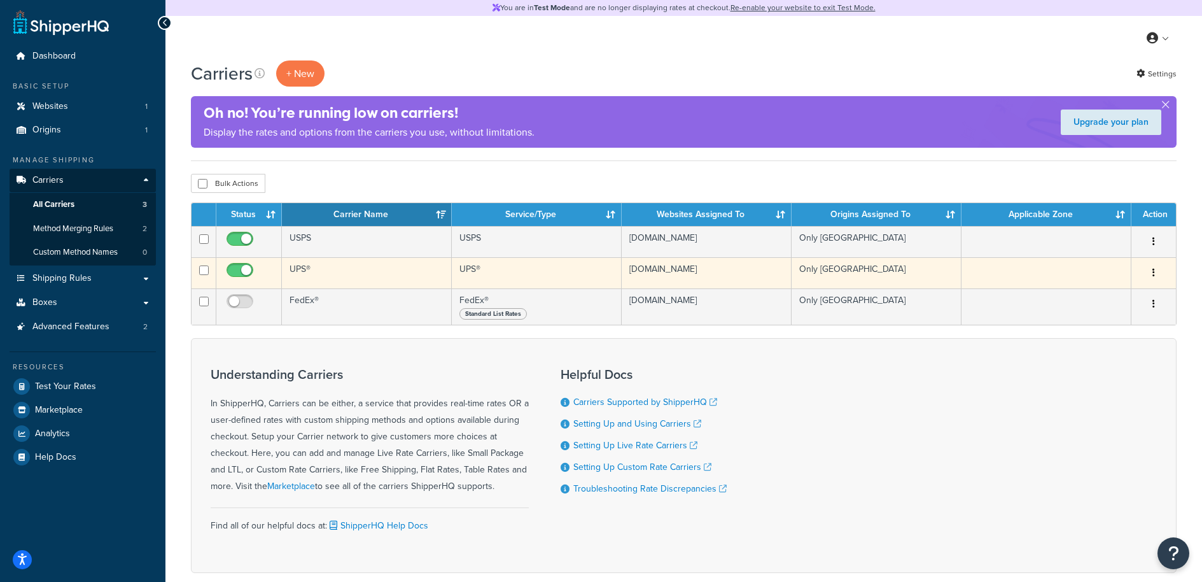
click at [307, 272] on td "UPS®" at bounding box center [367, 272] width 170 height 31
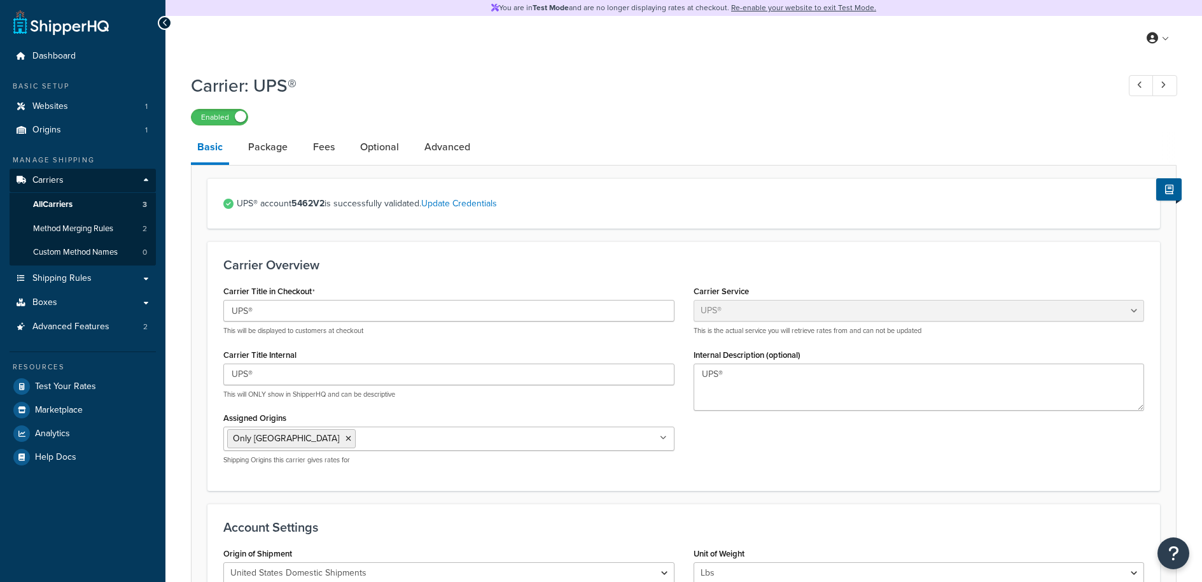
select select "ups"
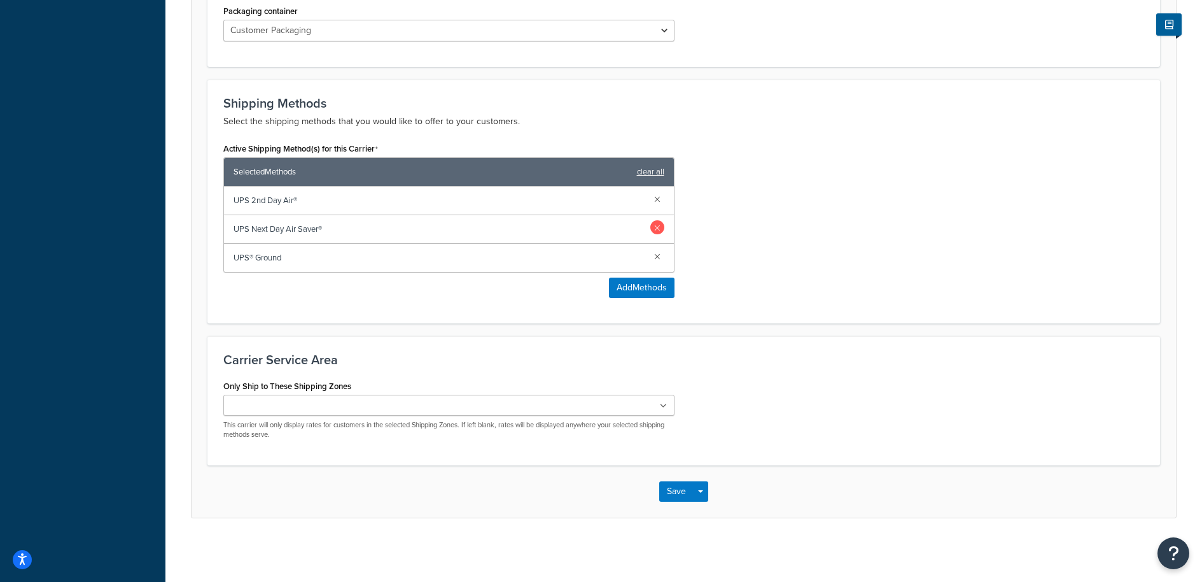
click at [660, 230] on link at bounding box center [657, 227] width 14 height 14
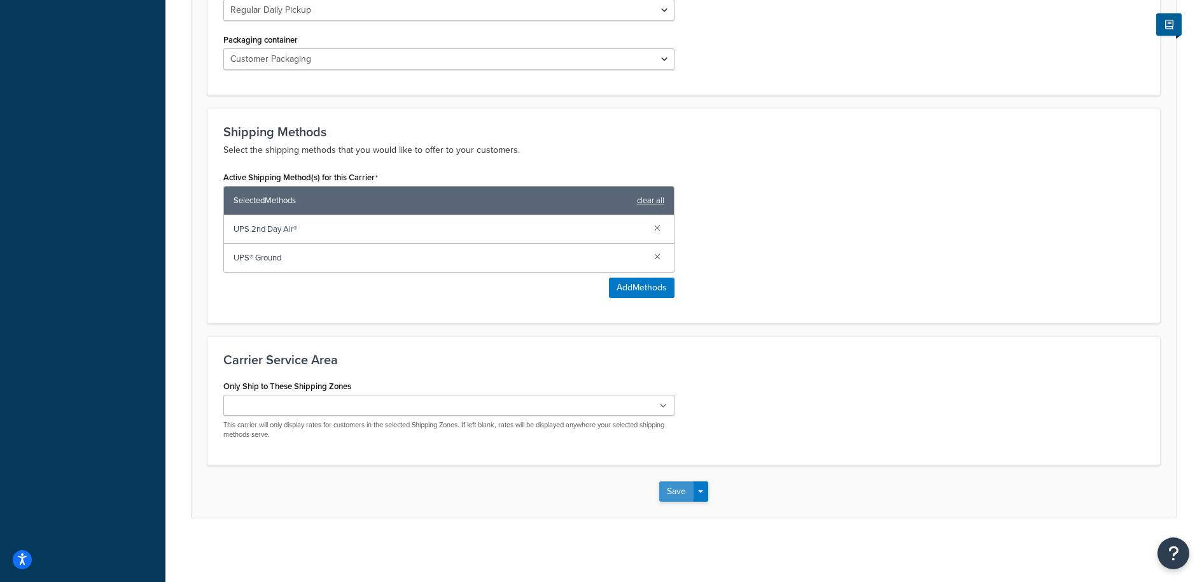
click at [678, 485] on button "Save" at bounding box center [676, 491] width 34 height 20
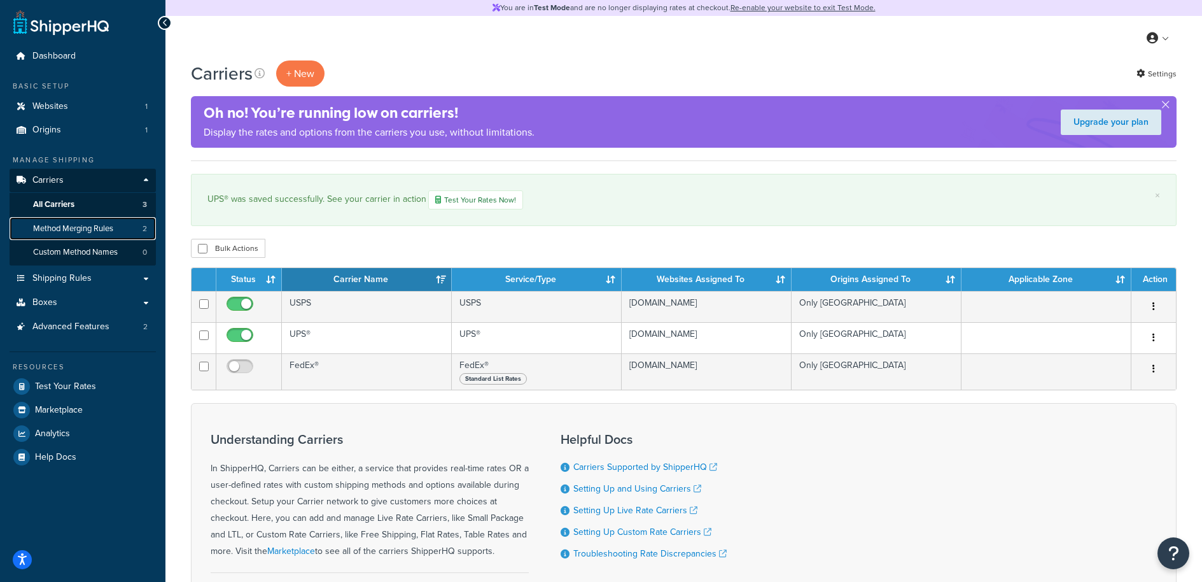
click at [91, 235] on link "Method Merging Rules 2" at bounding box center [83, 229] width 146 height 24
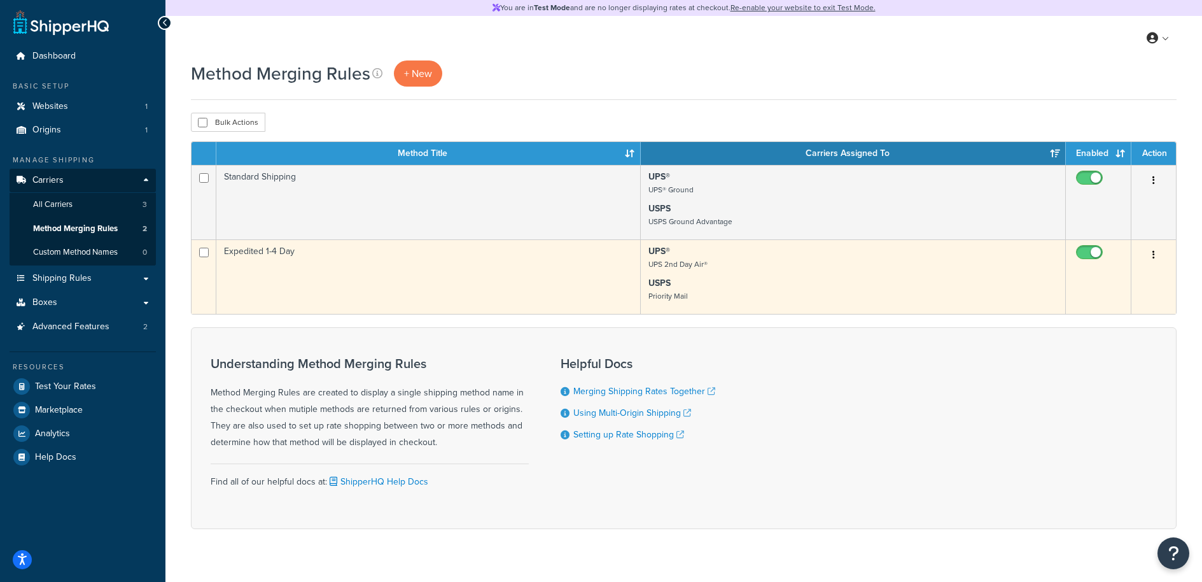
click at [1156, 256] on button "button" at bounding box center [1154, 255] width 18 height 20
click at [1096, 280] on link "Edit" at bounding box center [1102, 280] width 101 height 26
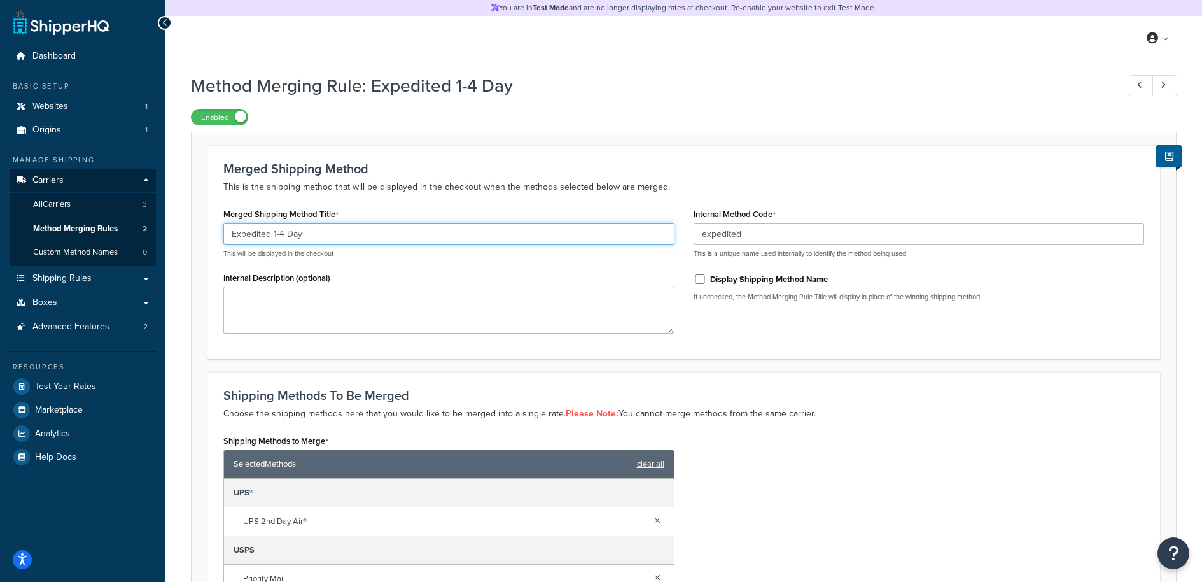
drag, startPoint x: 280, startPoint y: 232, endPoint x: 397, endPoint y: 243, distance: 117.7
click at [397, 243] on input "Expedited 1-4 Day" at bounding box center [448, 234] width 451 height 22
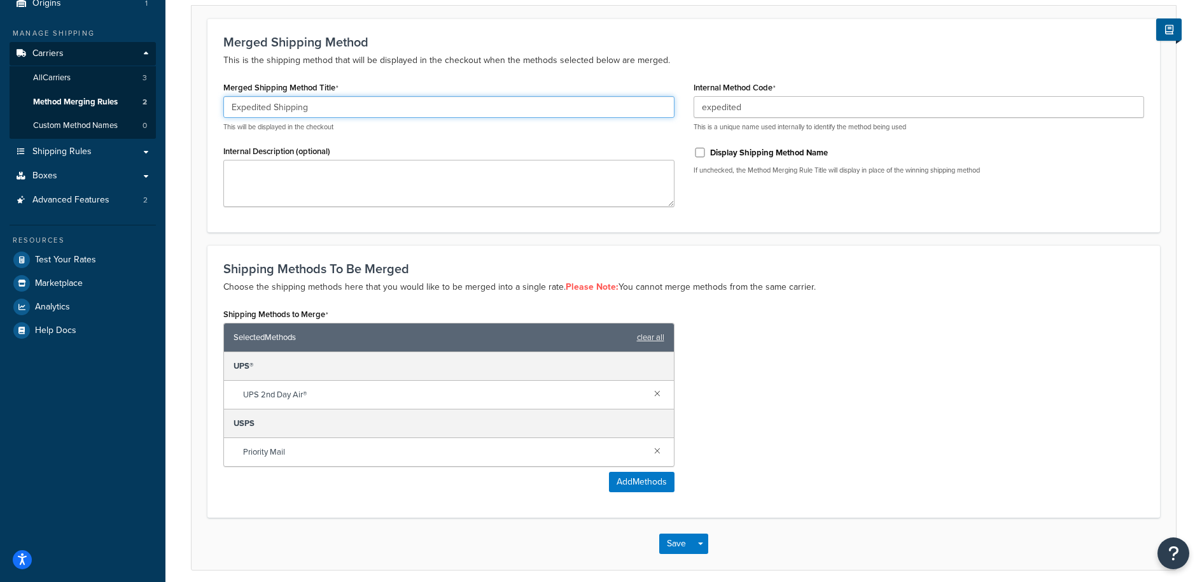
scroll to position [179, 0]
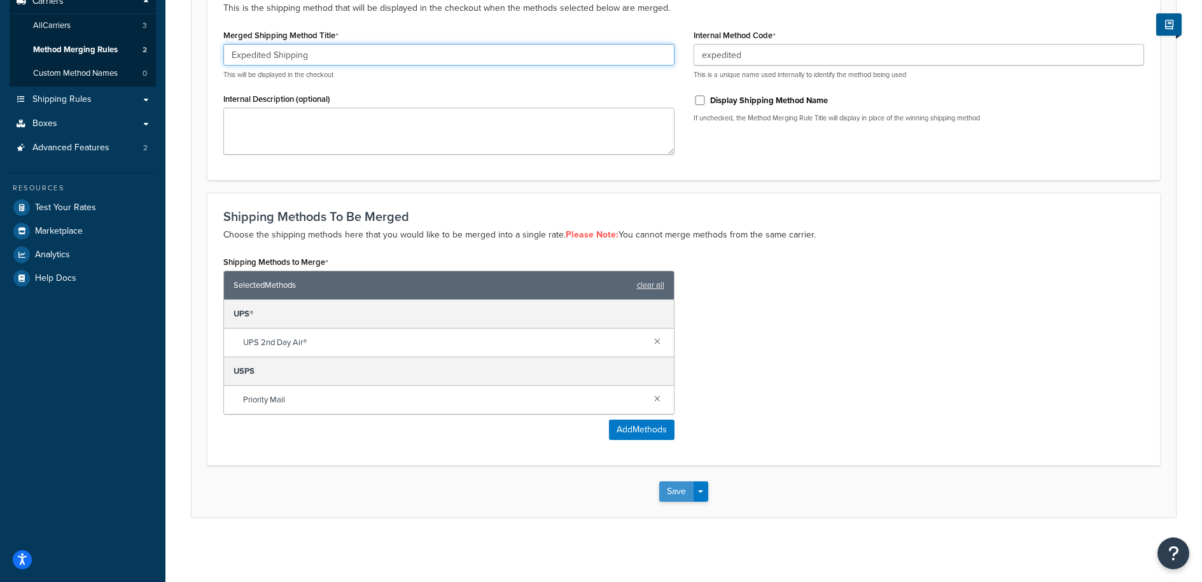
type input "Expedited Shipping"
click at [670, 488] on button "Save" at bounding box center [676, 491] width 34 height 20
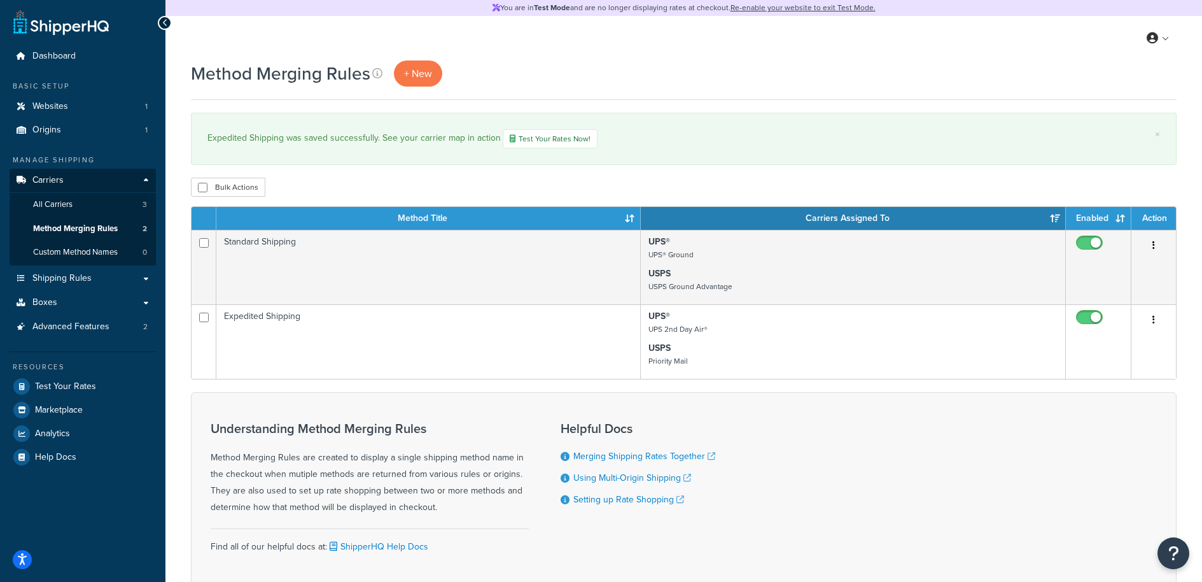
click at [854, 140] on div "Expedited Shipping was saved successfully. See your carrier map in action Test …" at bounding box center [683, 138] width 953 height 19
click at [678, 199] on div "Method Merging Rules + New × Expedited Shipping was saved successfully. See you…" at bounding box center [683, 349] width 1037 height 578
